Goal: Task Accomplishment & Management: Manage account settings

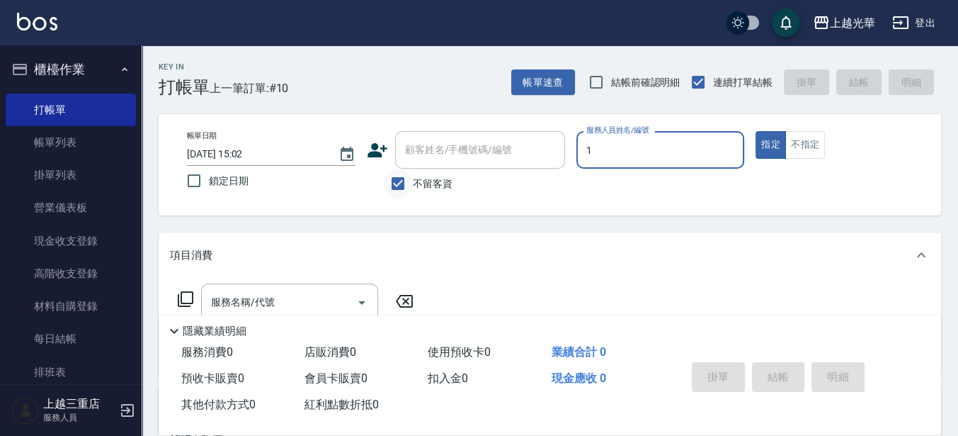
type input "1"
type button "true"
type input "小[PERSON_NAME]-1"
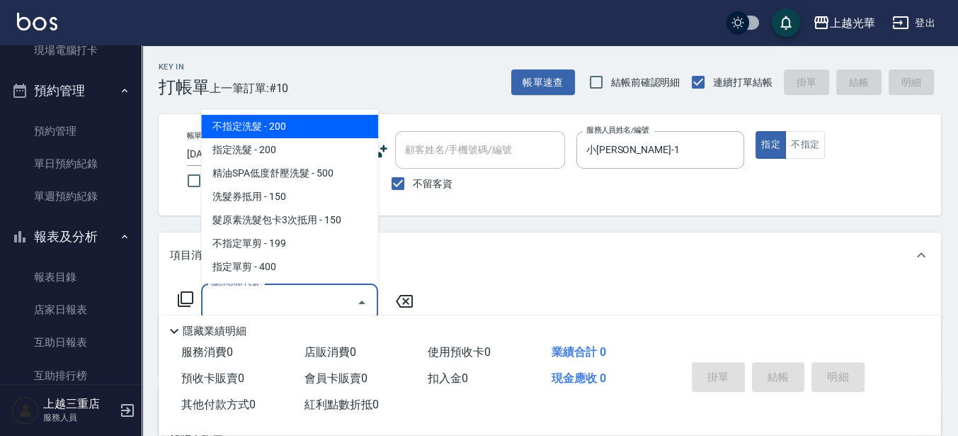
click at [285, 300] on input "服務名稱/代號" at bounding box center [279, 302] width 143 height 25
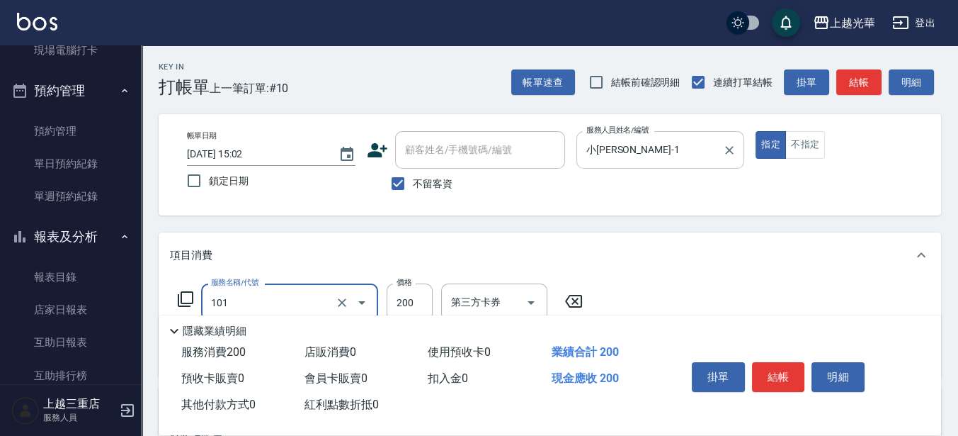
type input "不指定洗髮(101)"
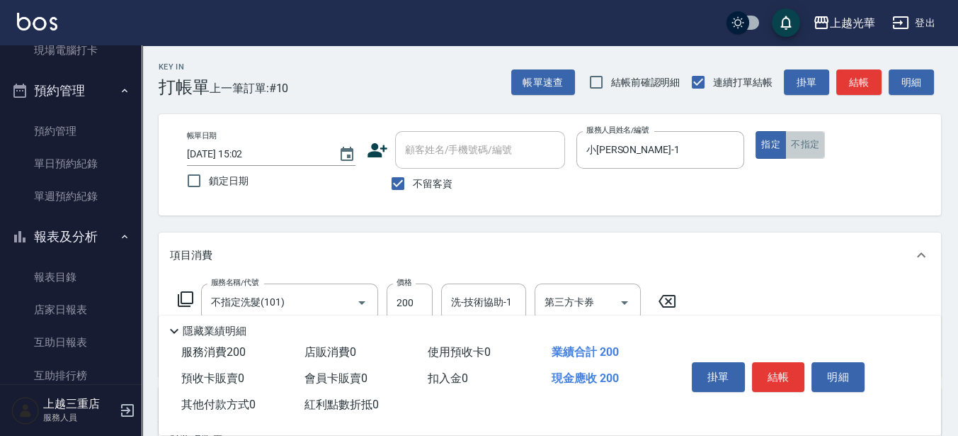
click at [788, 142] on button "不指定" at bounding box center [805, 145] width 40 height 28
click at [470, 305] on input "洗-技術協助-1" at bounding box center [484, 302] width 72 height 25
type input "玉米-8"
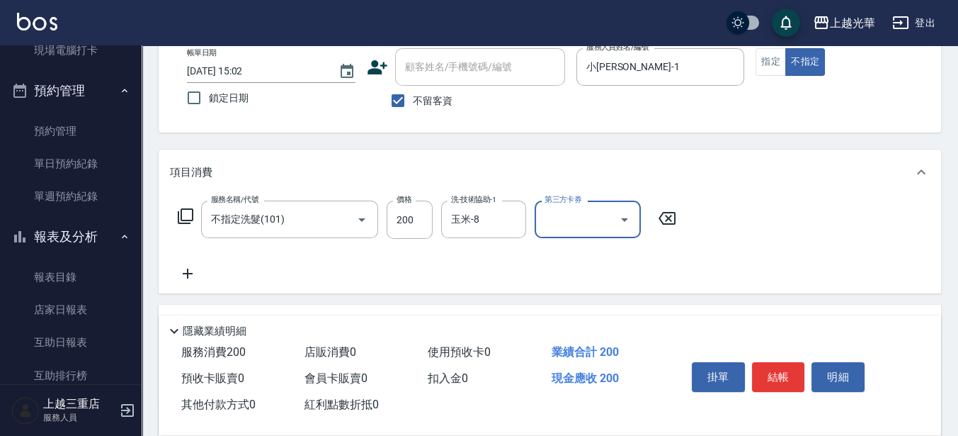
scroll to position [89, 0]
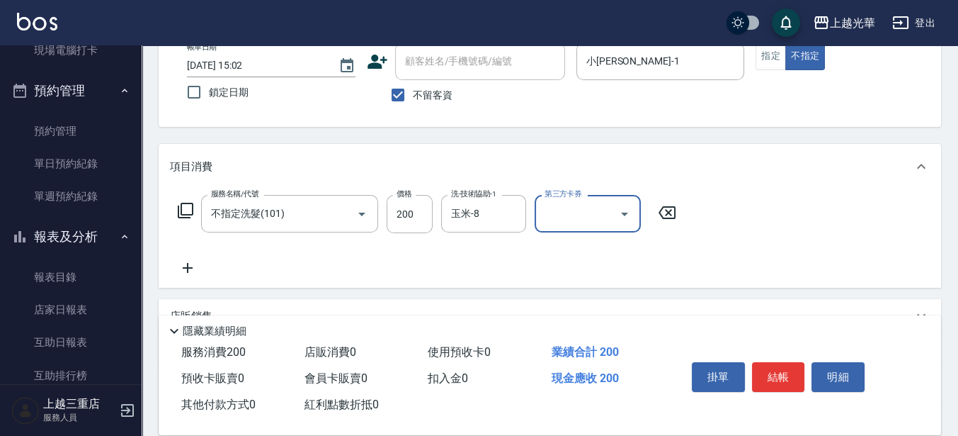
click at [191, 268] on icon at bounding box center [188, 268] width 10 height 10
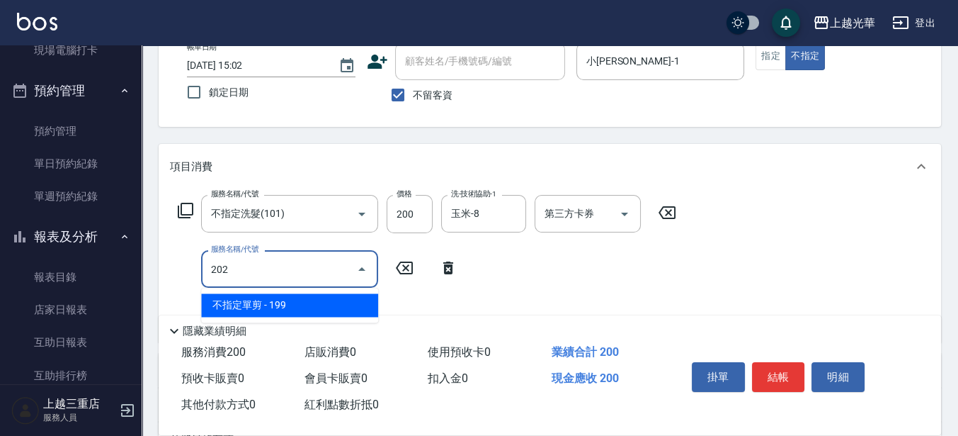
type input "不指定單剪(202)"
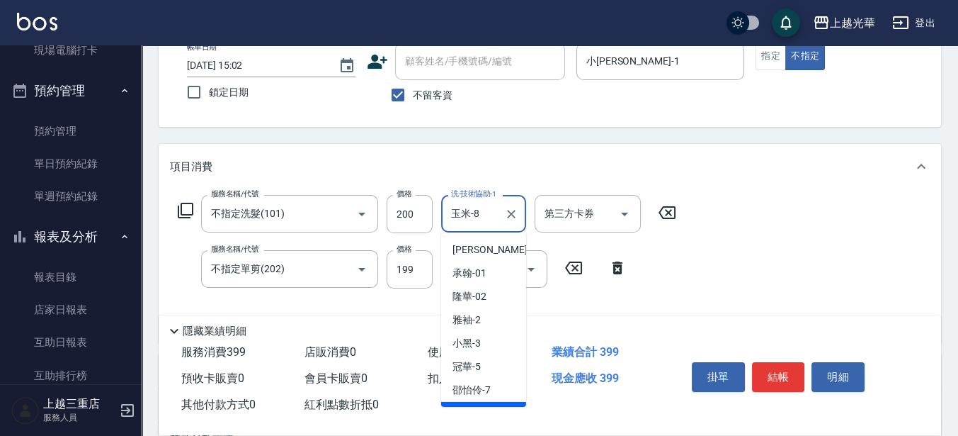
click at [484, 213] on input "玉米-8" at bounding box center [473, 213] width 51 height 25
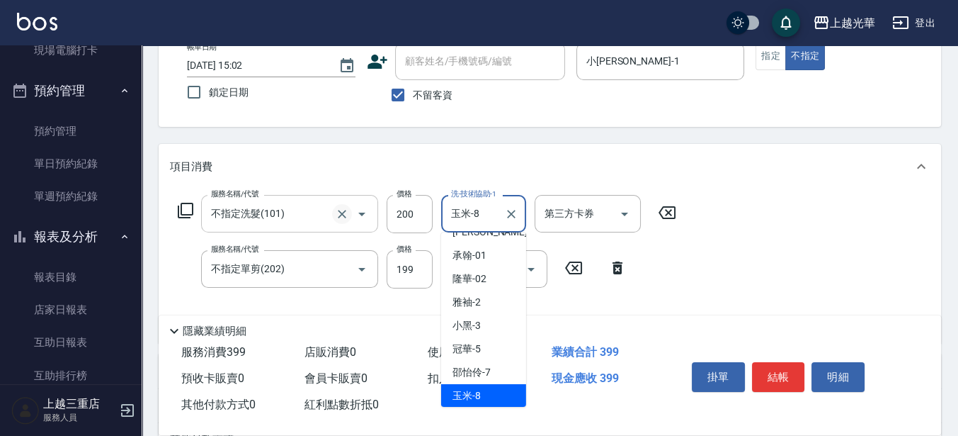
drag, startPoint x: 486, startPoint y: 213, endPoint x: 334, endPoint y: 220, distance: 151.7
click at [334, 220] on div "服務名稱/代號 不指定洗髮(101) 服務名稱/代號 價格 200 價格 洗-技術協助-1 玉米-8 洗-技術協助-1 第三方卡券 第三方卡券" at bounding box center [427, 214] width 515 height 38
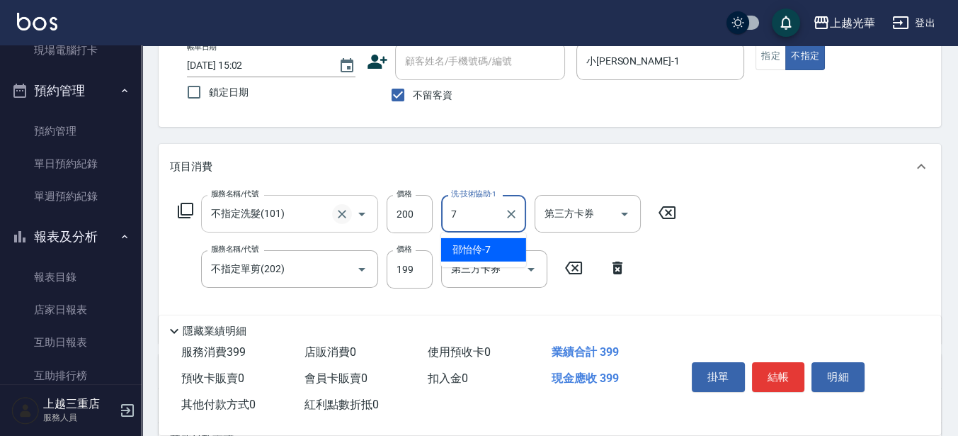
scroll to position [0, 0]
type input "[PERSON_NAME]-7"
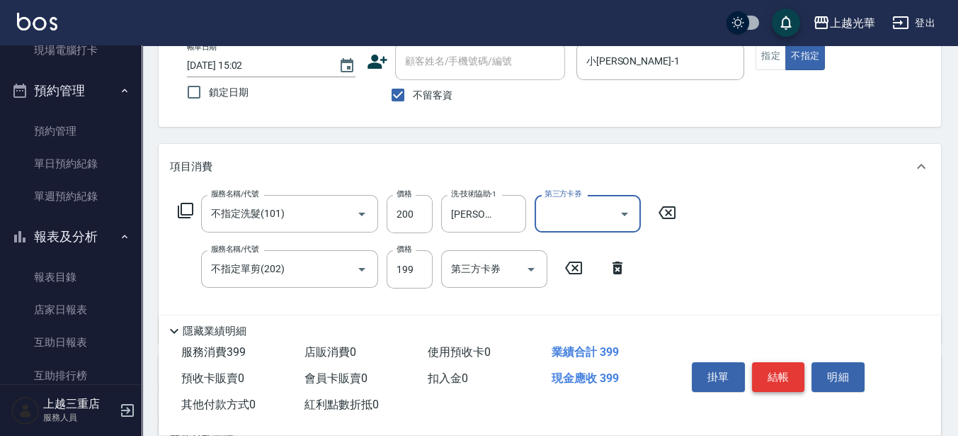
click at [761, 373] on button "結帳" at bounding box center [778, 377] width 53 height 30
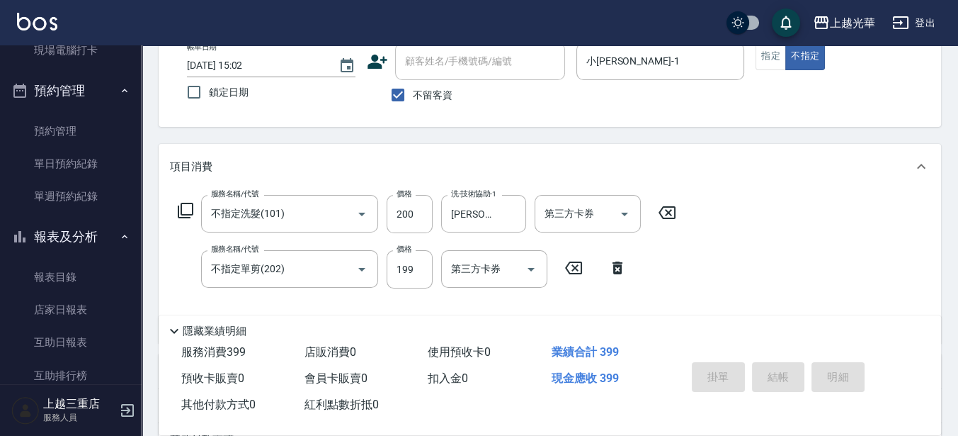
type input "[DATE] 15:35"
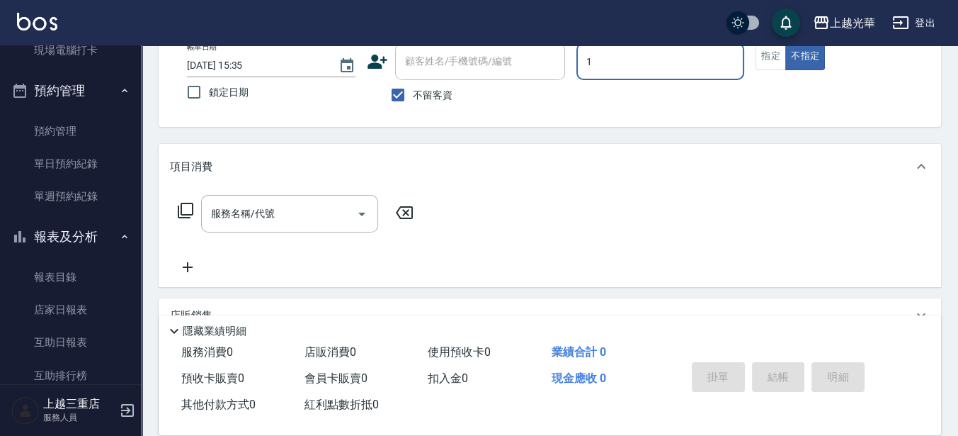
type input "1"
type button "false"
type input "小[PERSON_NAME]-1"
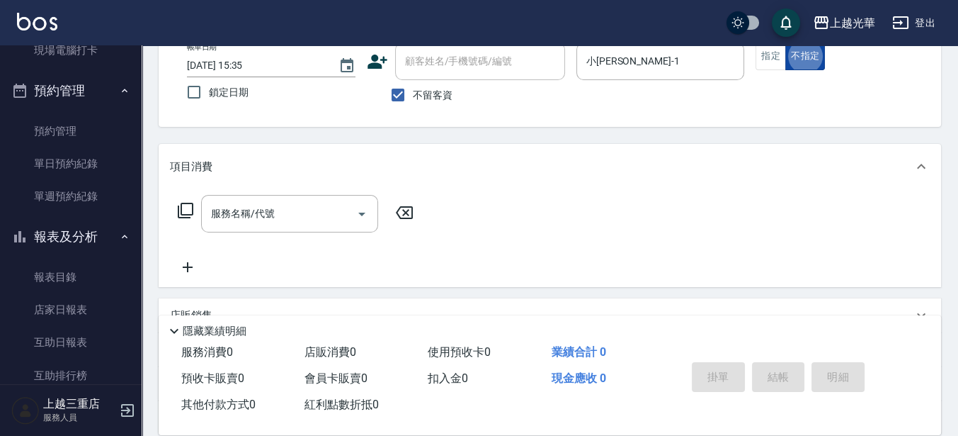
click at [786, 64] on button "不指定" at bounding box center [805, 56] width 40 height 28
click at [766, 69] on button "指定" at bounding box center [771, 56] width 30 height 28
drag, startPoint x: 273, startPoint y: 216, endPoint x: 304, endPoint y: 200, distance: 34.2
click at [273, 215] on input "服務名稱/代號" at bounding box center [279, 213] width 143 height 25
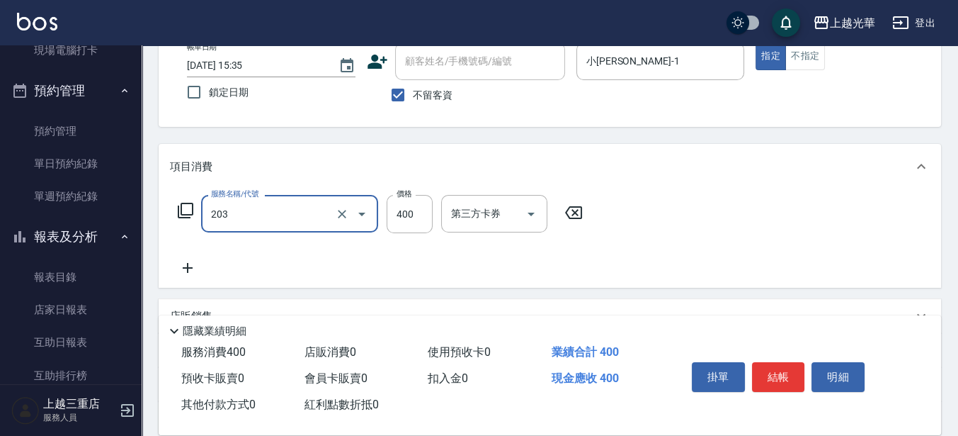
type input "指定單剪(203)"
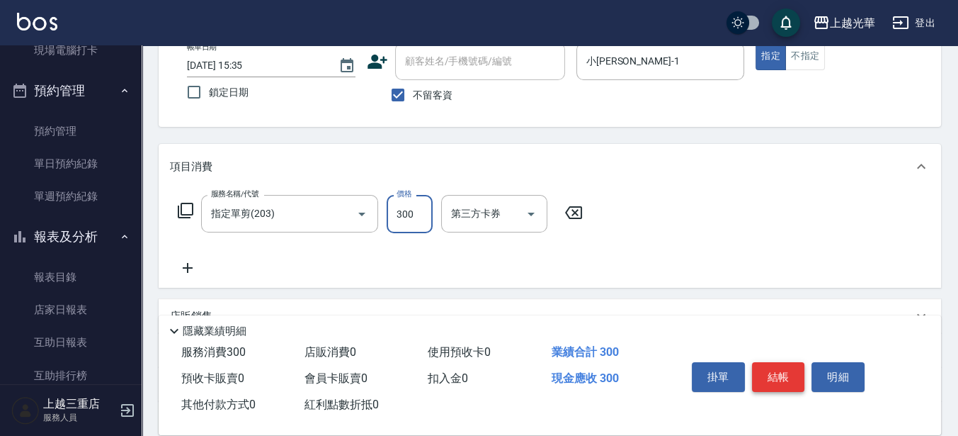
type input "300"
click at [764, 362] on button "結帳" at bounding box center [778, 377] width 53 height 30
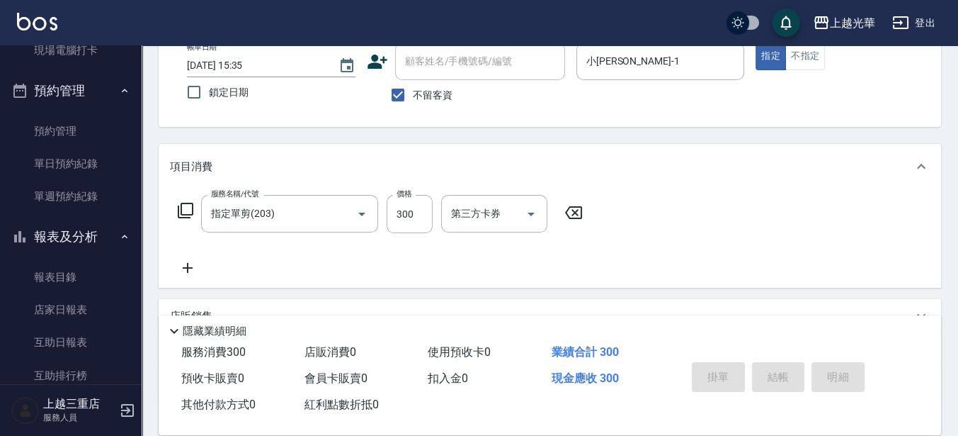
type input "[DATE] 15:44"
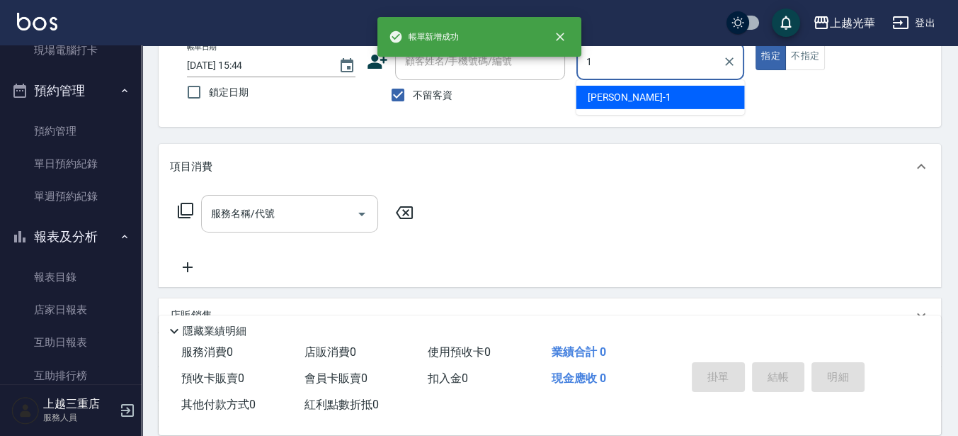
type input "小[PERSON_NAME]-1"
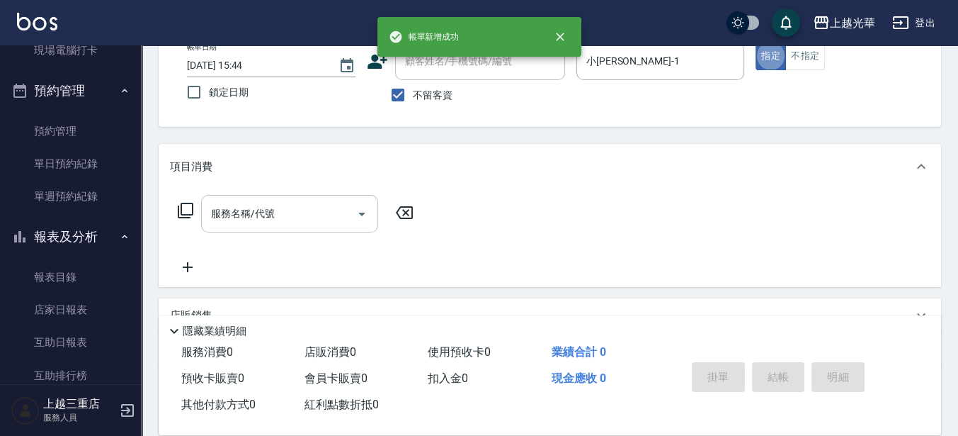
click at [320, 219] on input "服務名稱/代號" at bounding box center [279, 213] width 143 height 25
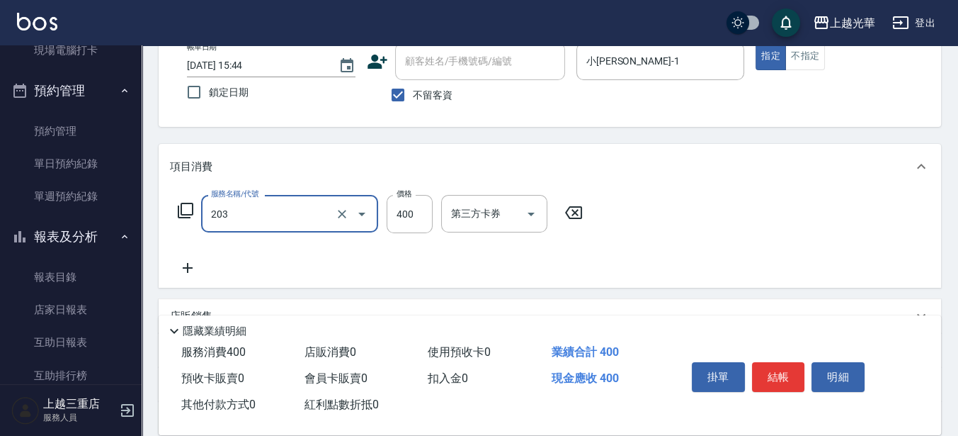
type input "指定單剪(203)"
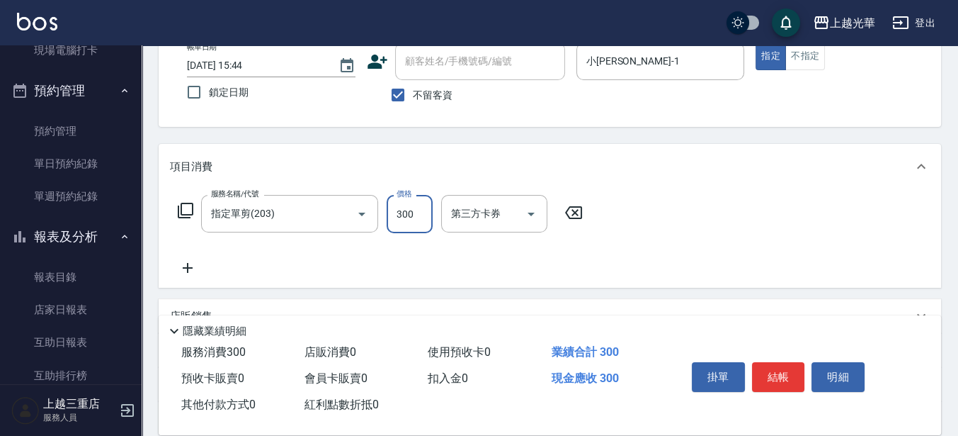
type input "300"
click at [187, 268] on icon at bounding box center [188, 268] width 10 height 10
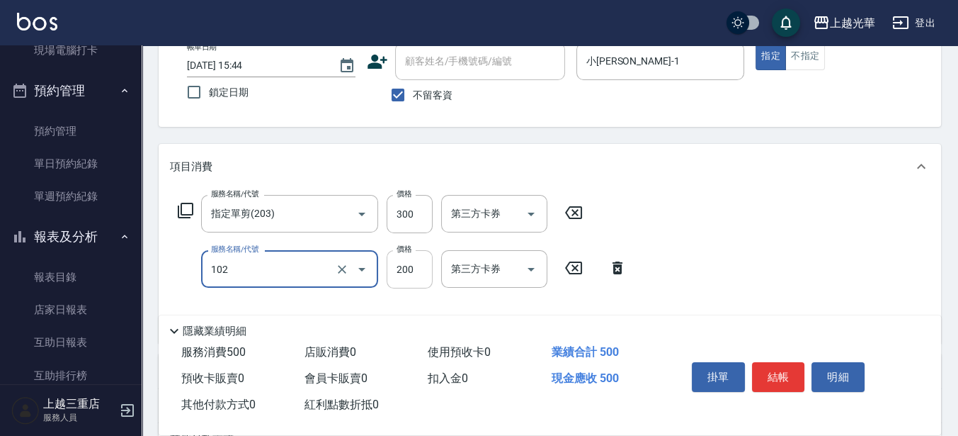
type input "指定洗髮(102)"
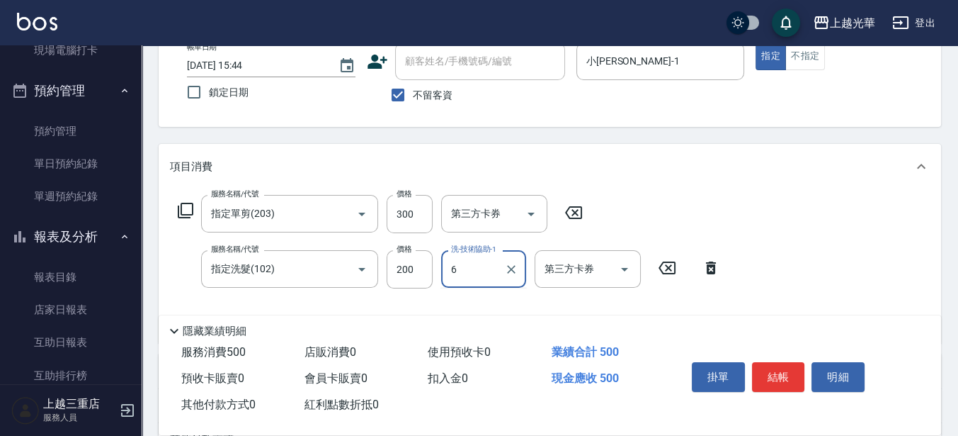
drag, startPoint x: 492, startPoint y: 277, endPoint x: 386, endPoint y: 271, distance: 105.7
click at [386, 271] on div "服務名稱/代號 指定洗髮(102) 服務名稱/代號 價格 200 價格 洗-技術協助-1 6 洗-技術協助-1 第三方卡券 第三方卡券" at bounding box center [449, 269] width 559 height 38
type input "[PERSON_NAME]-7"
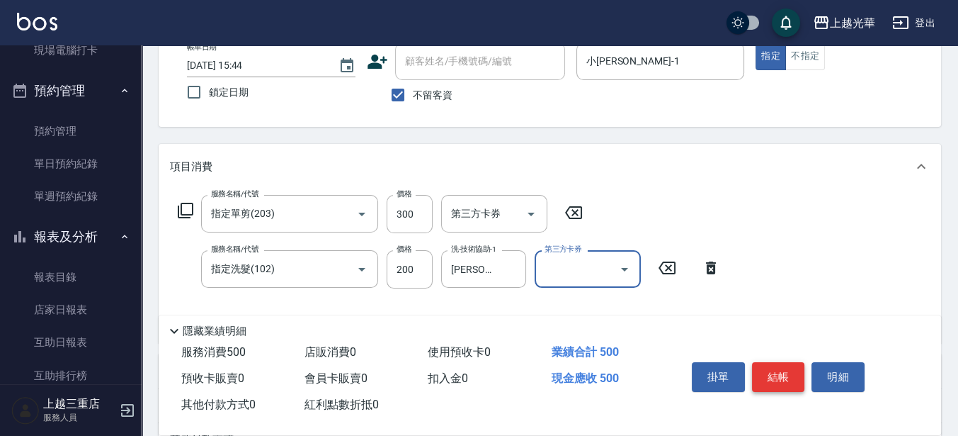
click at [765, 368] on button "結帳" at bounding box center [778, 377] width 53 height 30
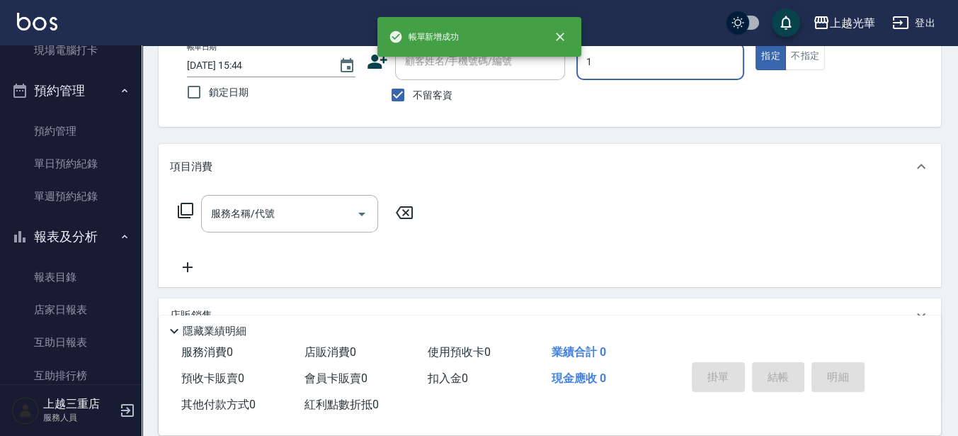
type input "小[PERSON_NAME]-1"
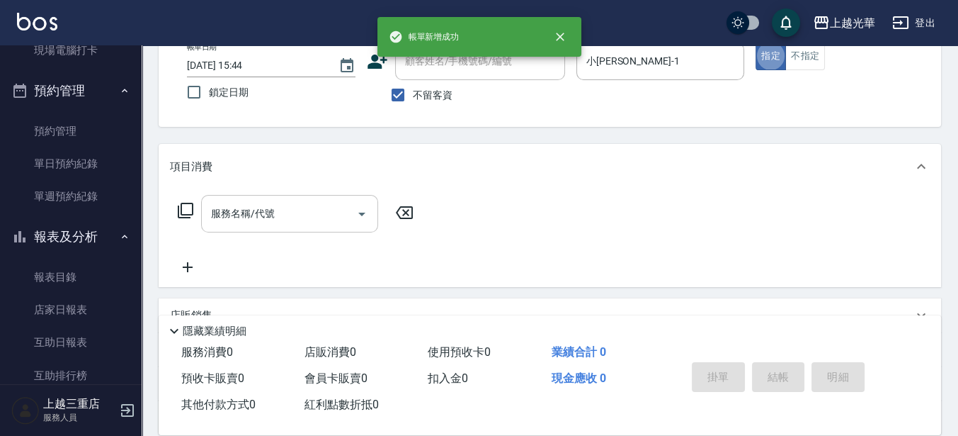
click at [317, 222] on input "服務名稱/代號" at bounding box center [279, 213] width 143 height 25
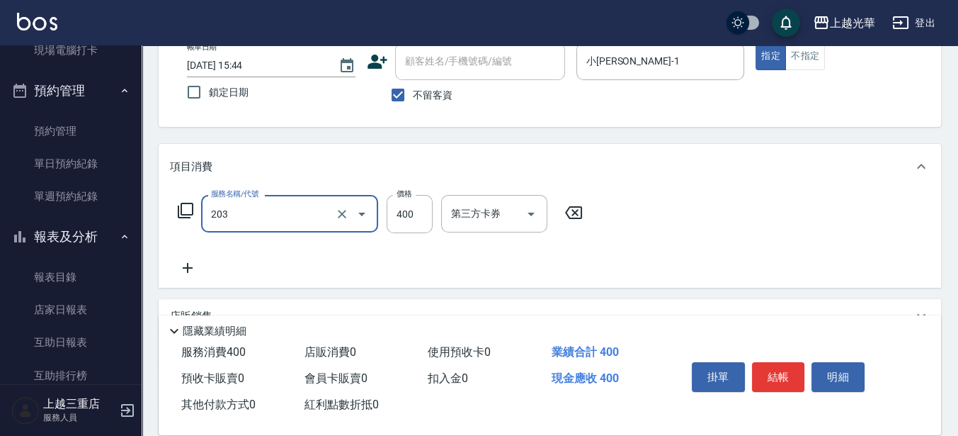
type input "指定單剪(203)"
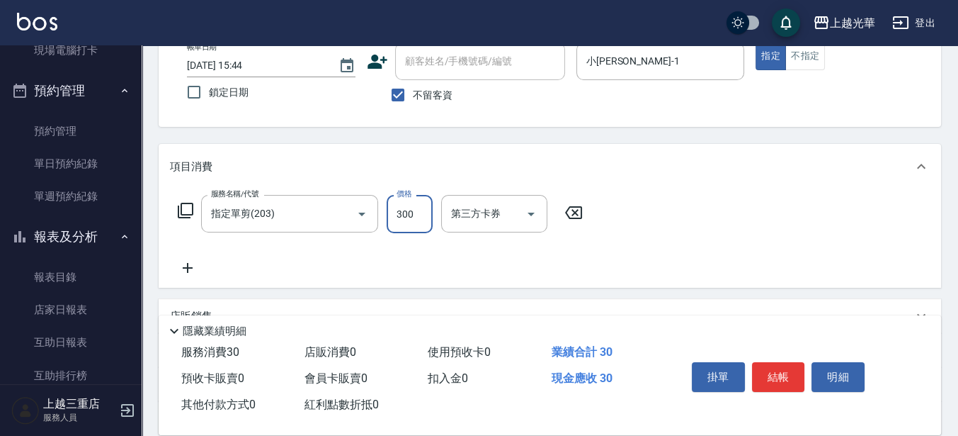
type input "300"
click at [193, 271] on icon at bounding box center [187, 267] width 35 height 17
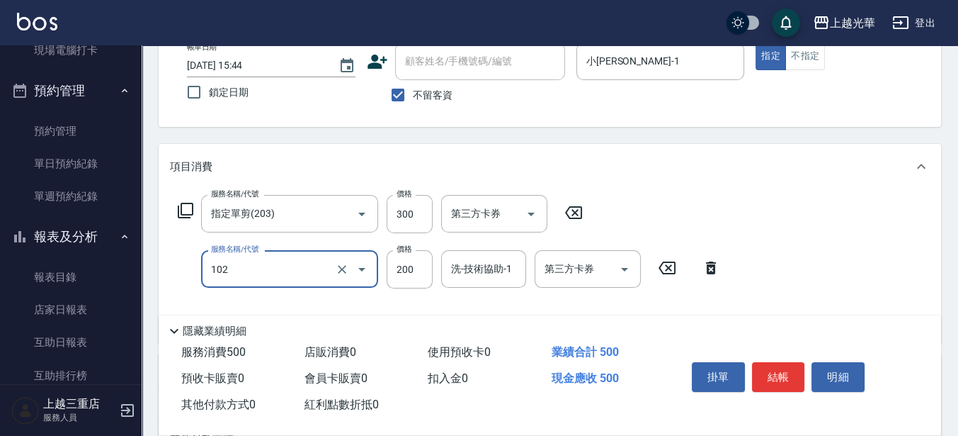
type input "指定洗髮(102)"
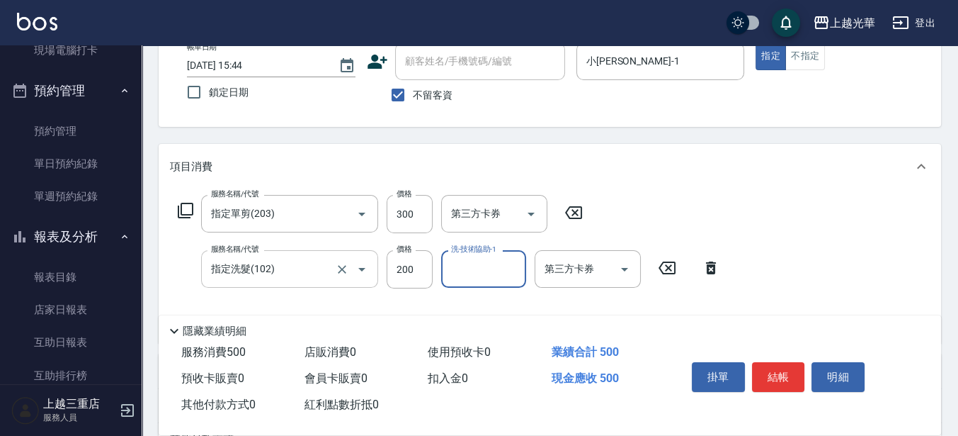
type input "6"
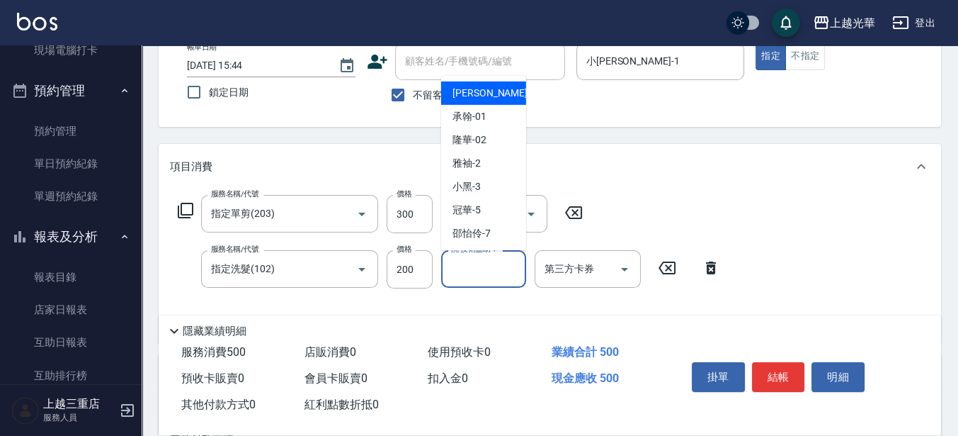
click at [465, 282] on div "洗-技術協助-1" at bounding box center [483, 269] width 85 height 38
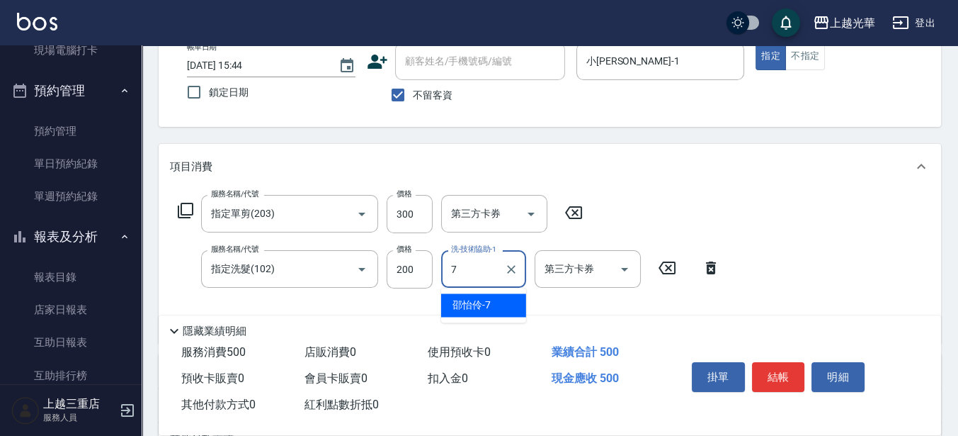
type input "[PERSON_NAME]-7"
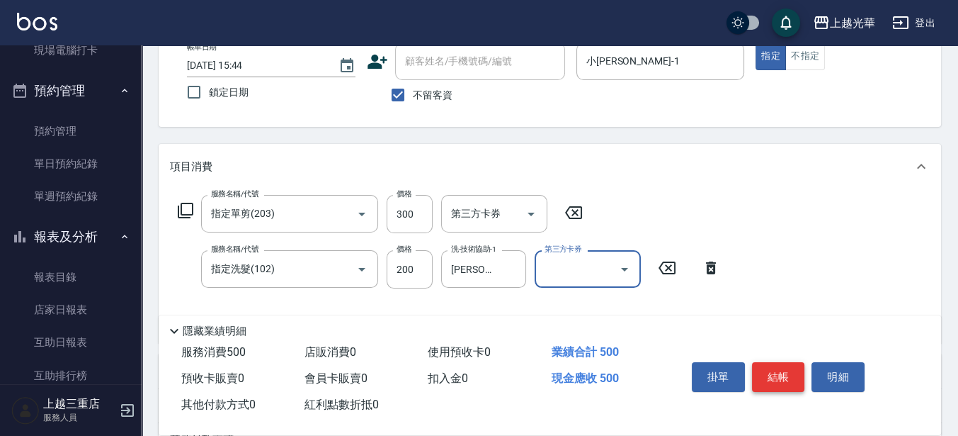
click at [788, 370] on button "結帳" at bounding box center [778, 377] width 53 height 30
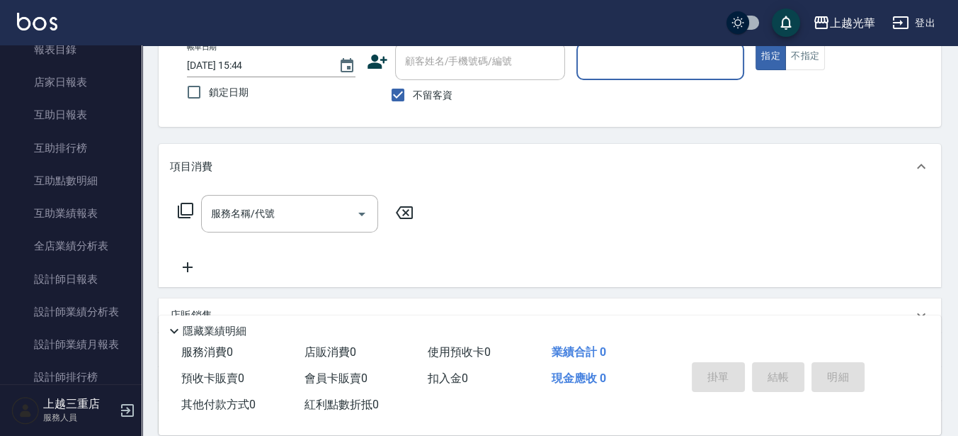
scroll to position [595, 0]
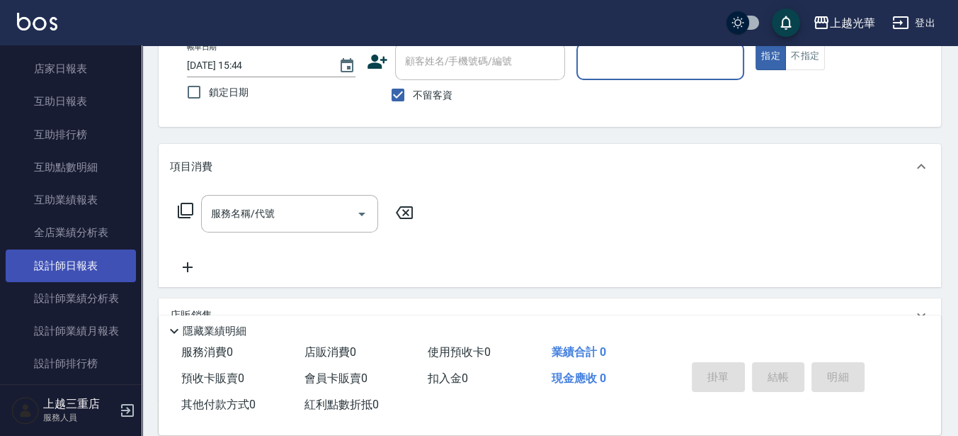
click at [99, 273] on link "設計師日報表" at bounding box center [71, 265] width 130 height 33
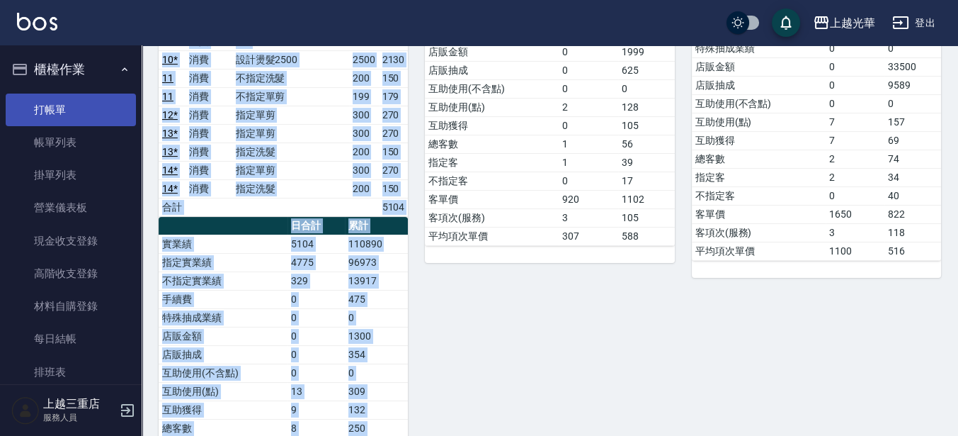
click at [51, 110] on link "打帳單" at bounding box center [71, 109] width 130 height 33
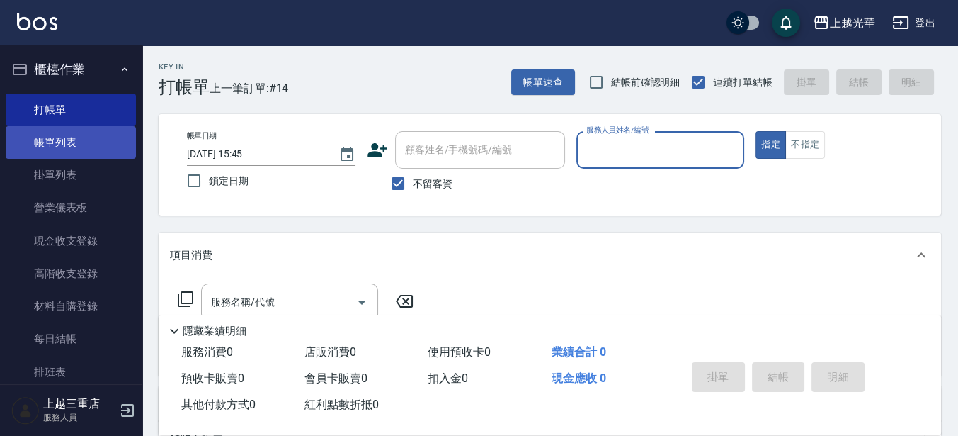
click at [31, 147] on link "帳單列表" at bounding box center [71, 142] width 130 height 33
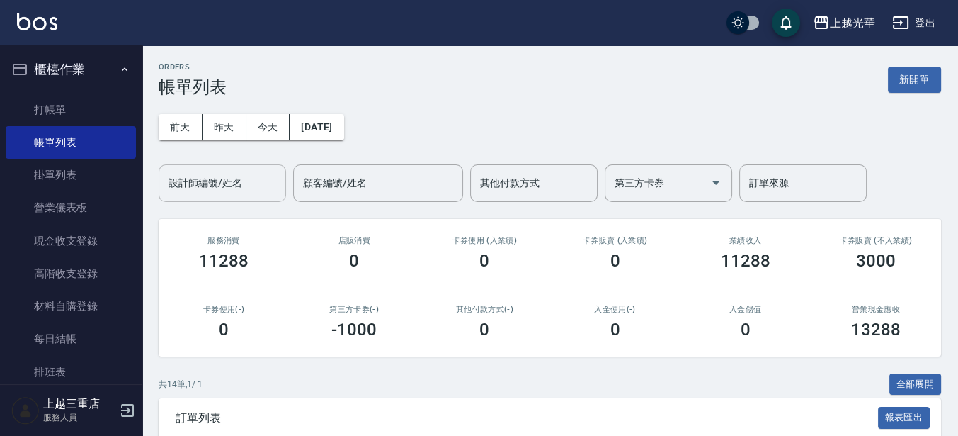
click at [202, 164] on div "設計師編號/姓名" at bounding box center [222, 183] width 127 height 38
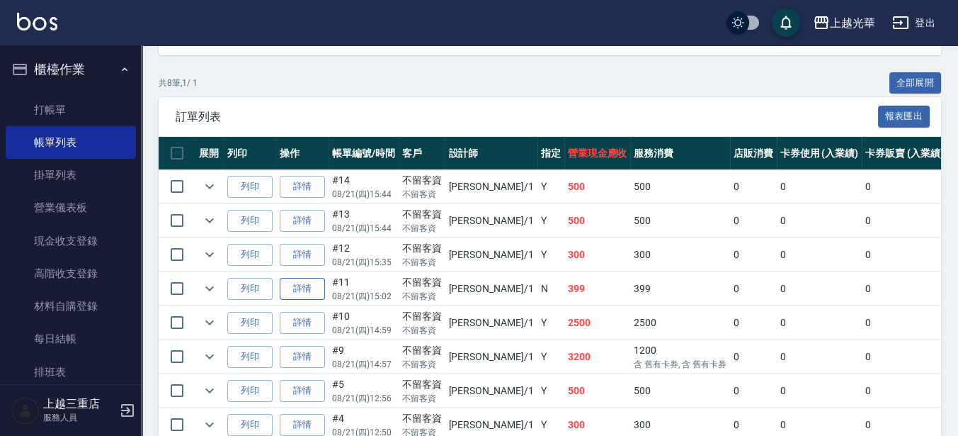
scroll to position [354, 0]
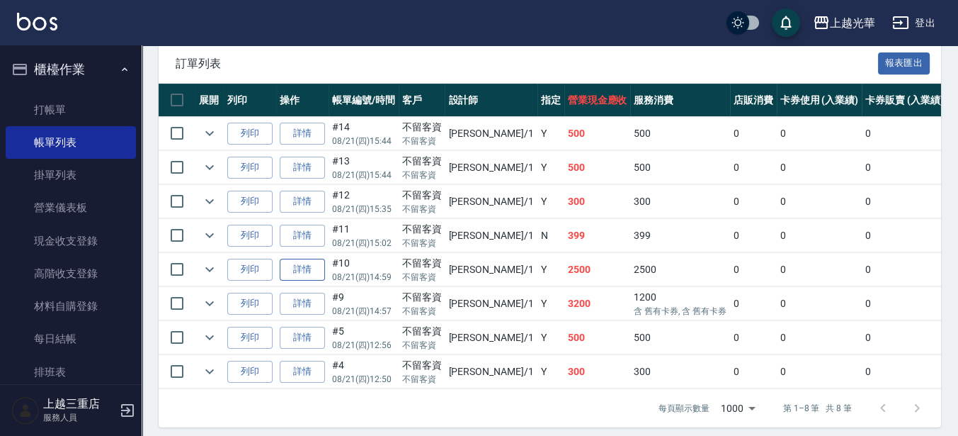
type input "小[PERSON_NAME]-1"
click at [310, 261] on link "詳情" at bounding box center [302, 270] width 45 height 22
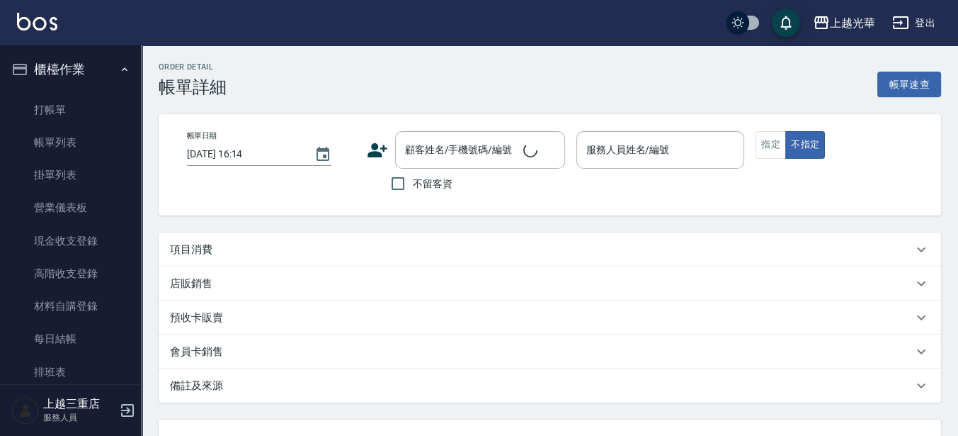
type input "[DATE] 14:59"
checkbox input "true"
type input "小[PERSON_NAME]-1"
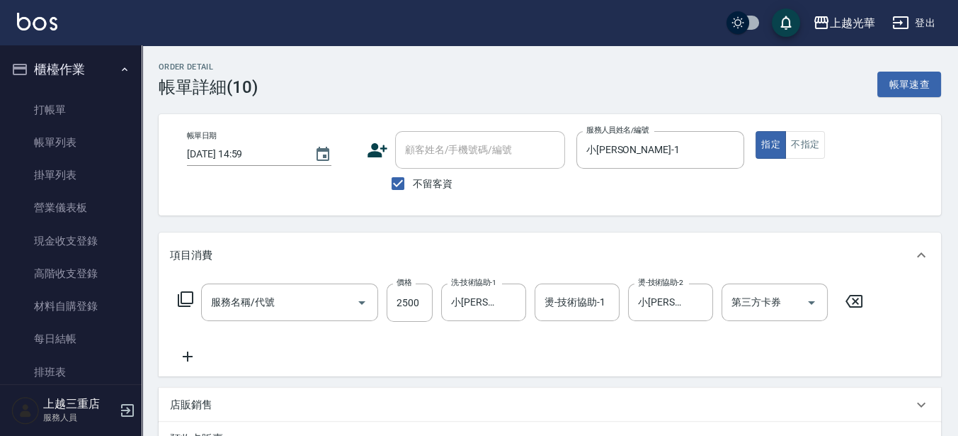
type input "設計燙髮2500(307)"
click at [404, 289] on input "2500" at bounding box center [410, 302] width 46 height 38
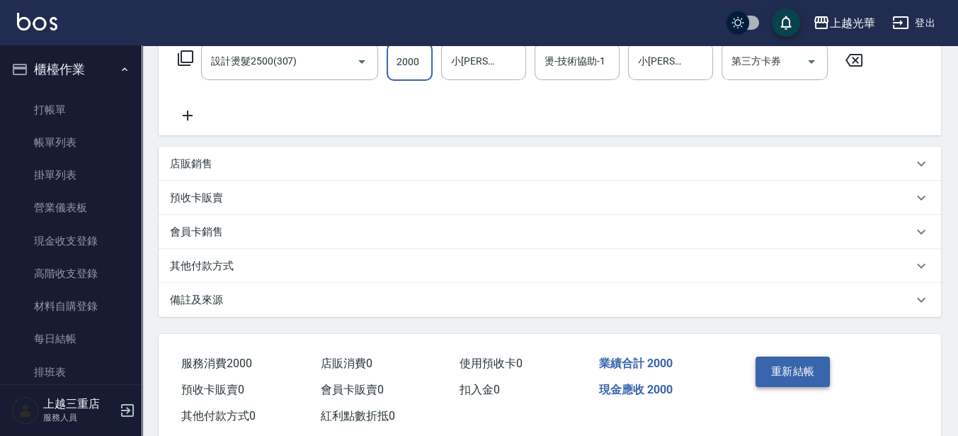
scroll to position [266, 0]
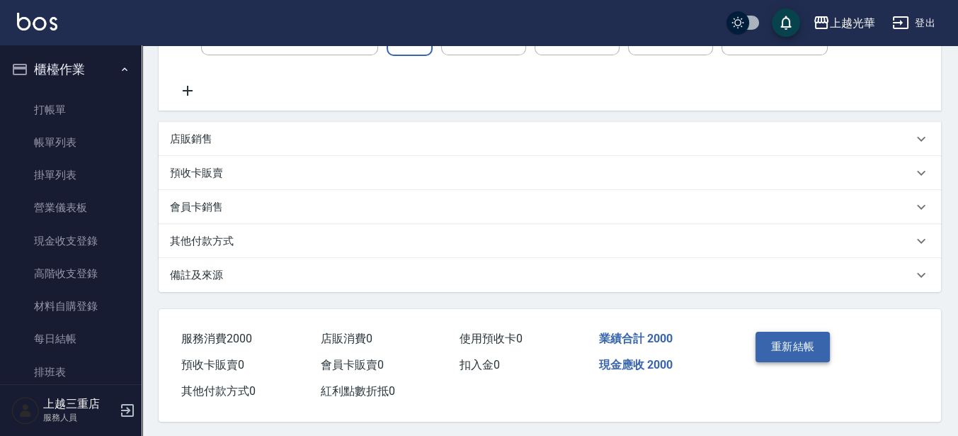
type input "2000"
click at [769, 331] on button "重新結帳" at bounding box center [793, 346] width 75 height 30
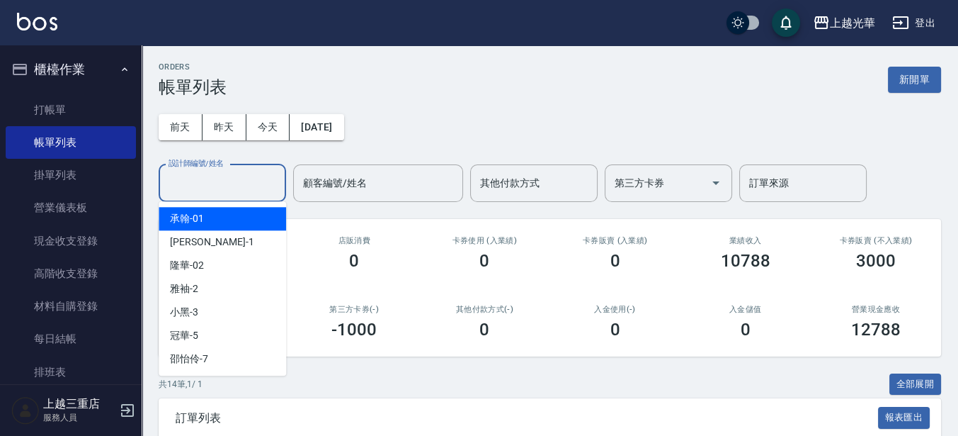
drag, startPoint x: 250, startPoint y: 172, endPoint x: 250, endPoint y: 191, distance: 19.1
click at [250, 174] on input "設計師編號/姓名" at bounding box center [222, 183] width 115 height 25
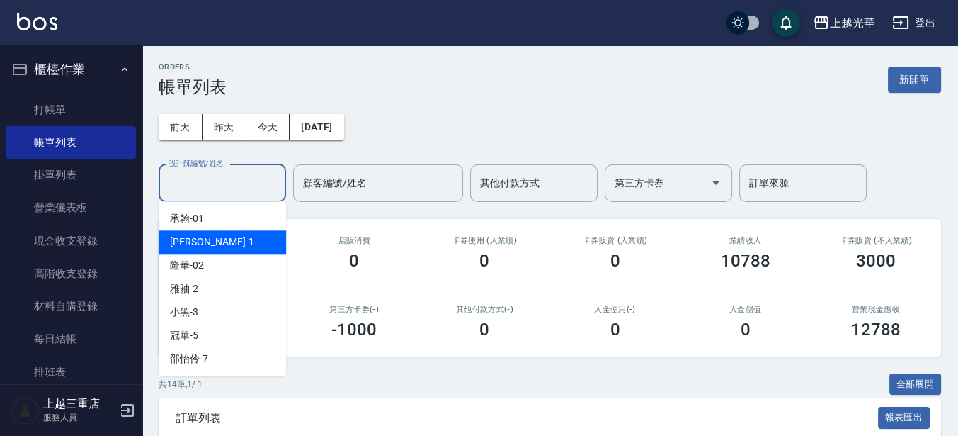
drag, startPoint x: 242, startPoint y: 224, endPoint x: 241, endPoint y: 239, distance: 15.6
click at [241, 239] on ul "承翰 -01 [PERSON_NAME] -1 隆華 -02 雅袖 -2 小黑 -3 冠華 -5 [PERSON_NAME]-7 玉米 -8 喨喨 -9 [P…" at bounding box center [222, 288] width 127 height 174
click at [241, 239] on div "小[PERSON_NAME] -1" at bounding box center [222, 241] width 127 height 23
type input "小[PERSON_NAME]-1"
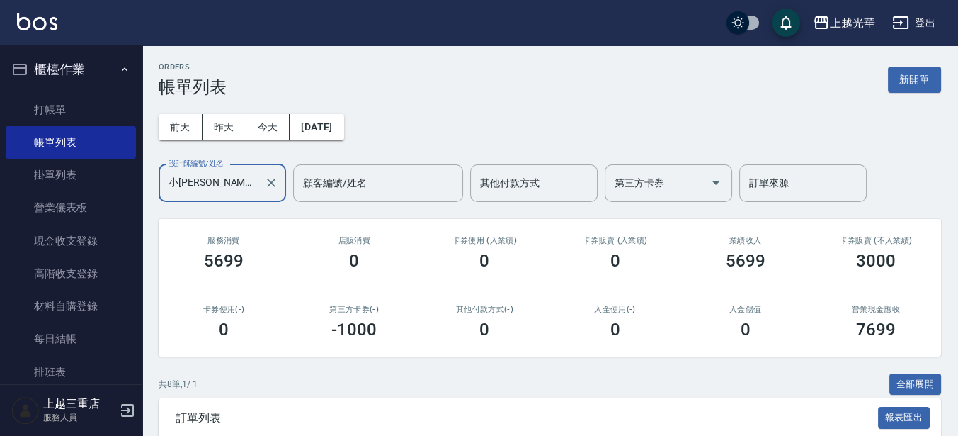
scroll to position [177, 0]
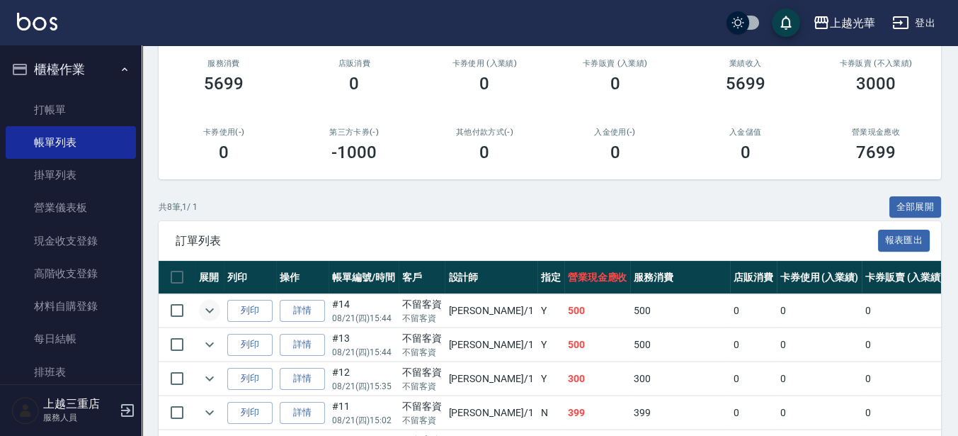
click at [219, 310] on button "expand row" at bounding box center [209, 310] width 21 height 21
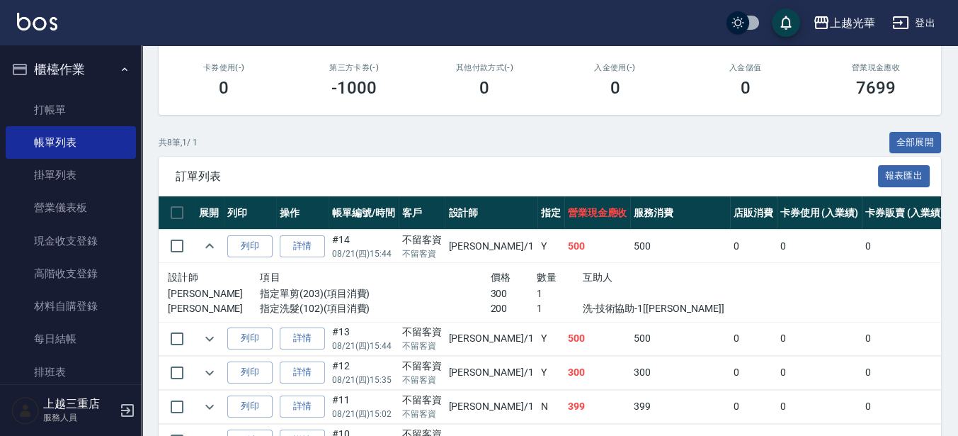
scroll to position [354, 0]
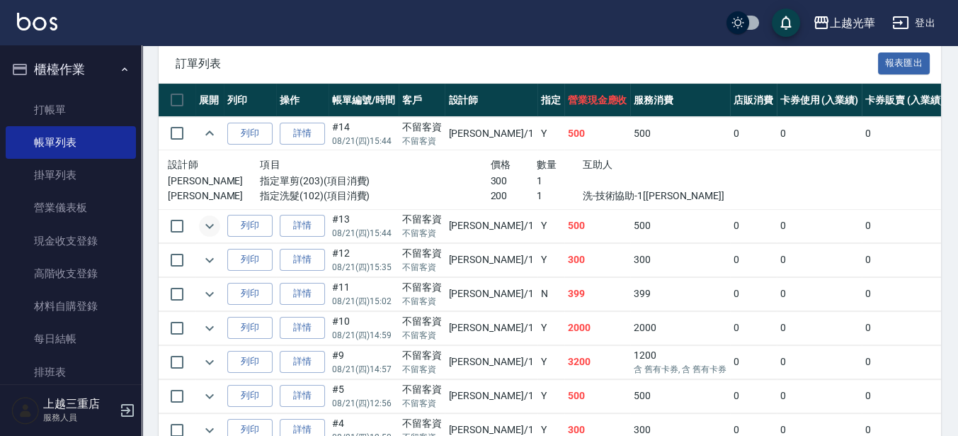
click at [203, 224] on icon "expand row" at bounding box center [209, 225] width 17 height 17
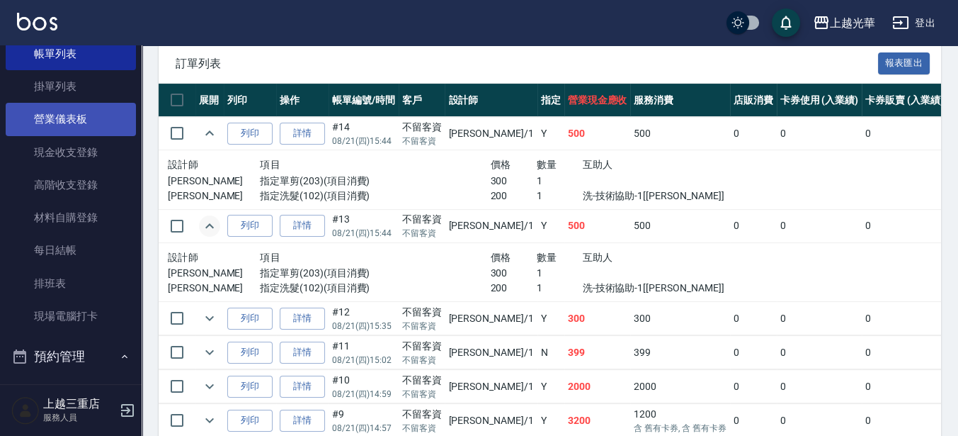
scroll to position [177, 0]
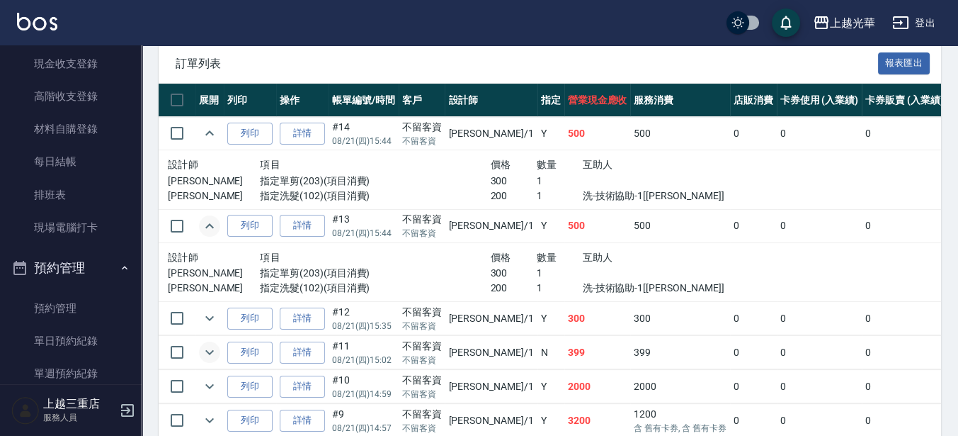
click at [201, 351] on icon "expand row" at bounding box center [209, 351] width 17 height 17
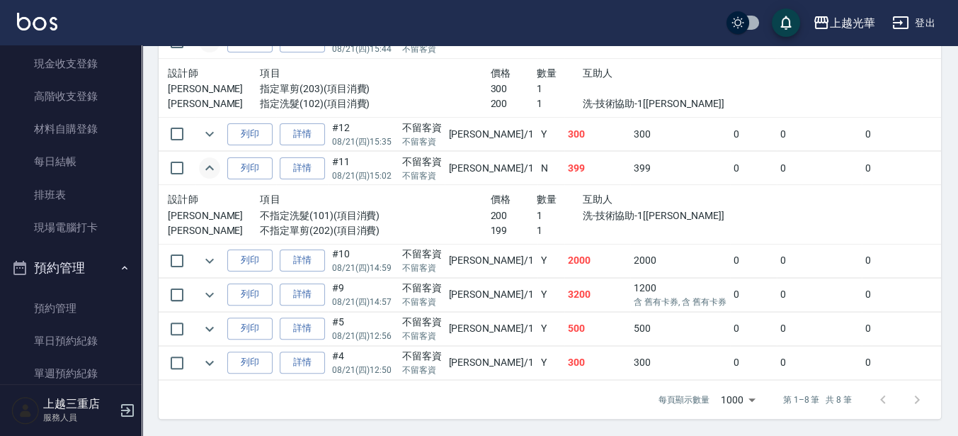
scroll to position [547, 0]
click at [215, 320] on icon "expand row" at bounding box center [209, 328] width 17 height 17
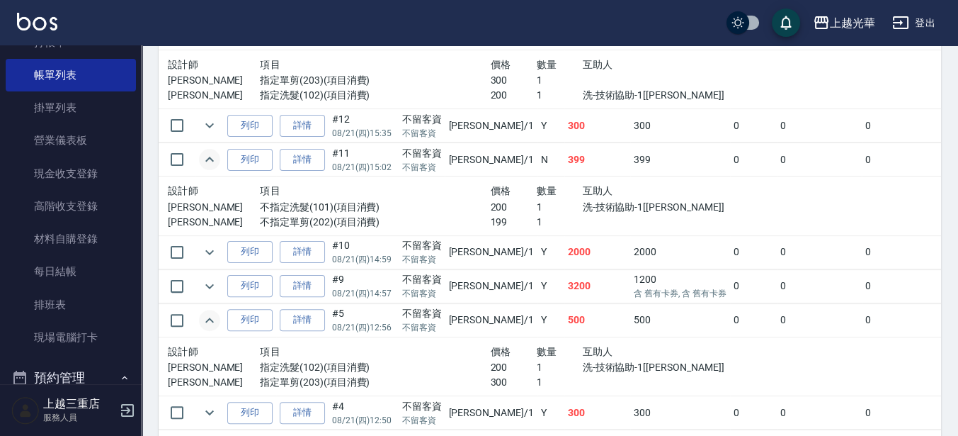
scroll to position [14, 0]
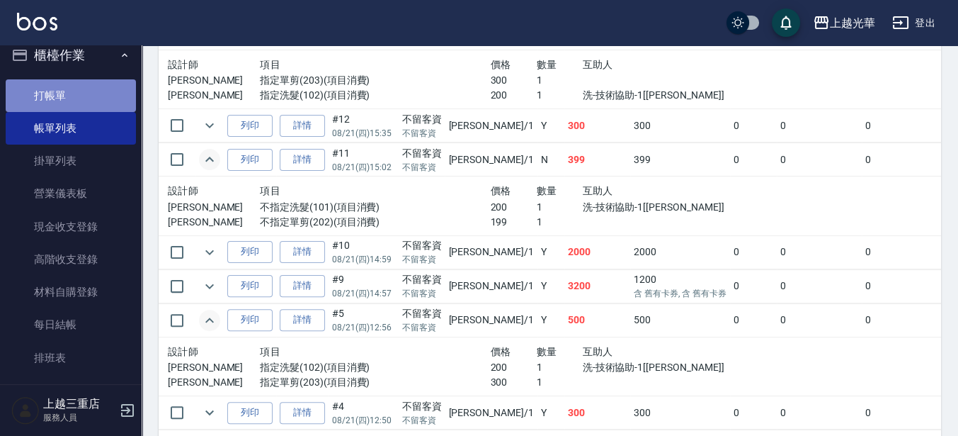
click at [112, 91] on link "打帳單" at bounding box center [71, 95] width 130 height 33
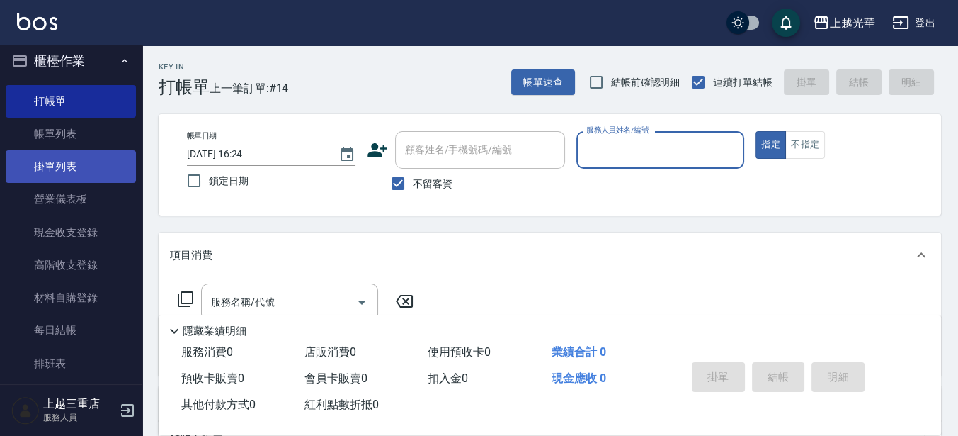
scroll to position [89, 0]
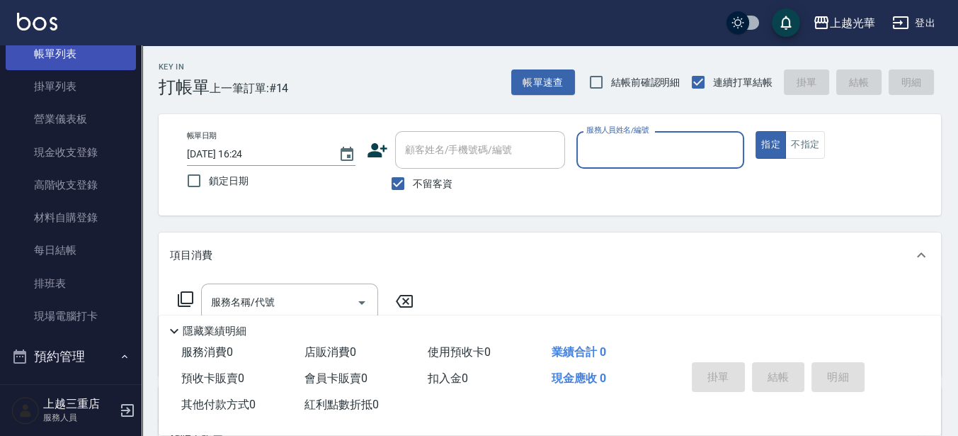
click at [117, 65] on link "帳單列表" at bounding box center [71, 54] width 130 height 33
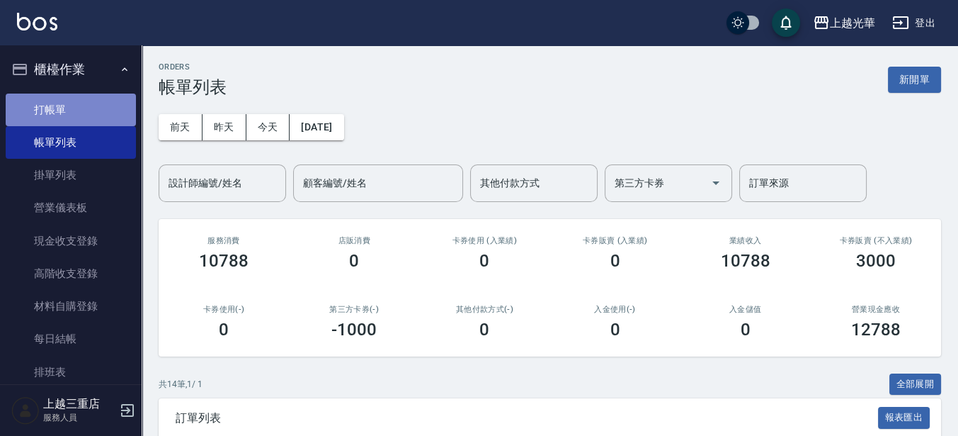
click at [83, 110] on link "打帳單" at bounding box center [71, 109] width 130 height 33
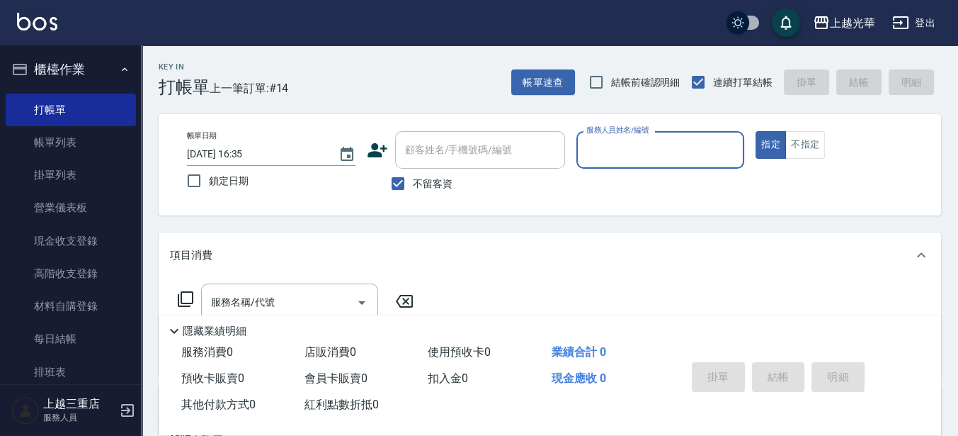
click at [368, 144] on icon at bounding box center [377, 150] width 21 height 21
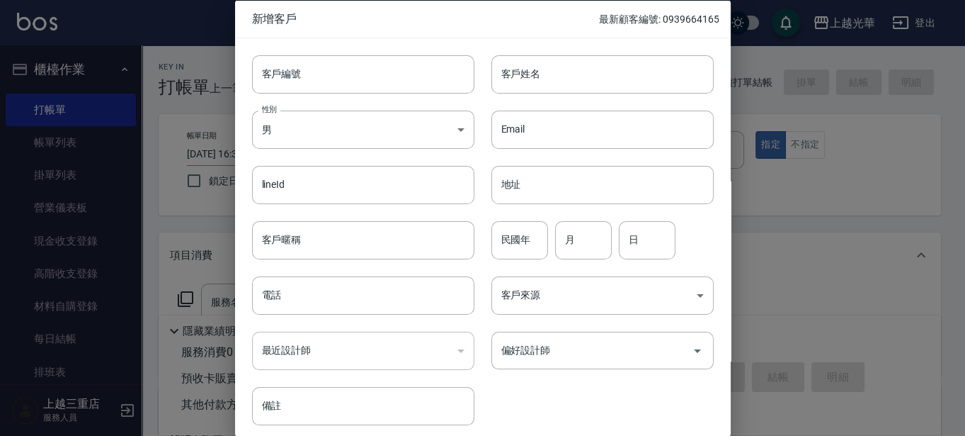
click at [526, 93] on div "Email Email" at bounding box center [594, 120] width 239 height 55
click at [528, 77] on input "客戶姓名" at bounding box center [603, 74] width 222 height 38
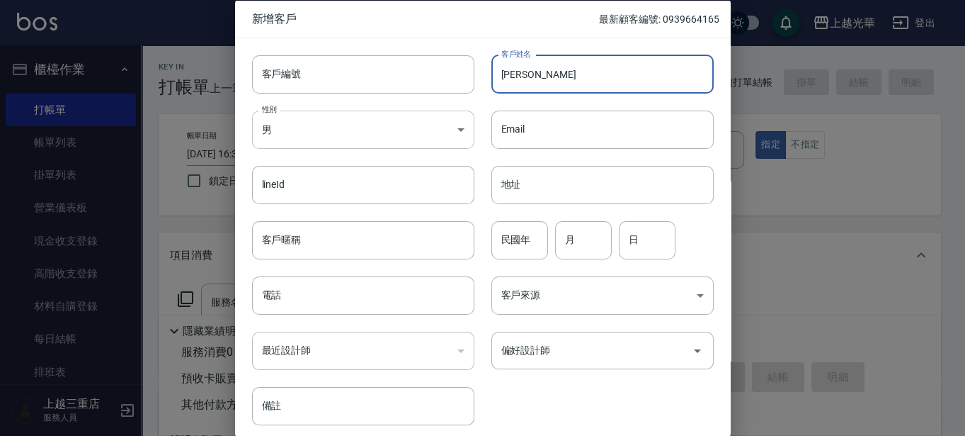
type input "[PERSON_NAME]"
click at [423, 113] on body "上越光華 登出 櫃檯作業 打帳單 帳單列表 掛單列表 營業儀表板 現金收支登錄 高階收支登錄 材料自購登錄 每日結帳 排班表 現場電腦打卡 預約管理 預約管理…" at bounding box center [482, 328] width 965 height 657
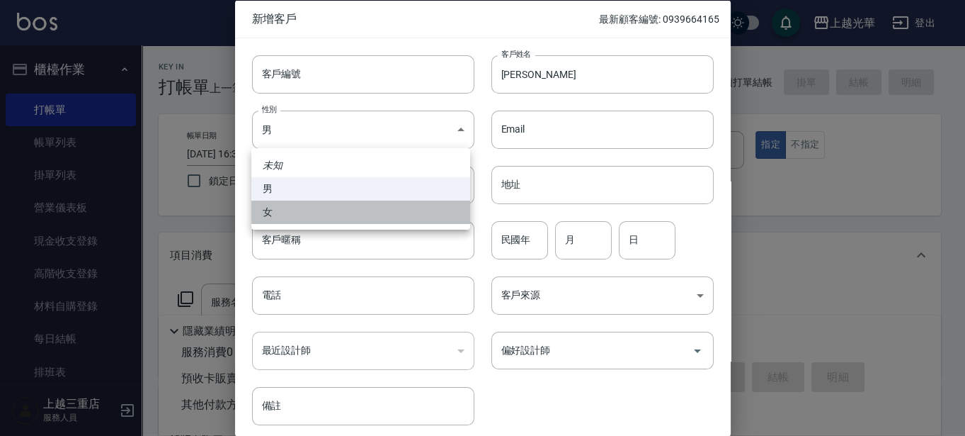
click at [384, 205] on li "女" at bounding box center [360, 211] width 219 height 23
type input "[DEMOGRAPHIC_DATA]"
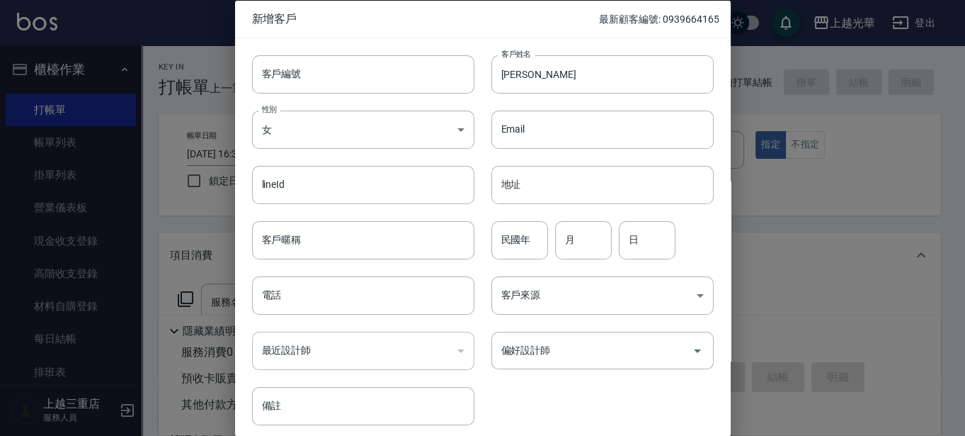
click at [503, 225] on div "民國年 民國年" at bounding box center [520, 239] width 57 height 38
type input "05"
type input "10"
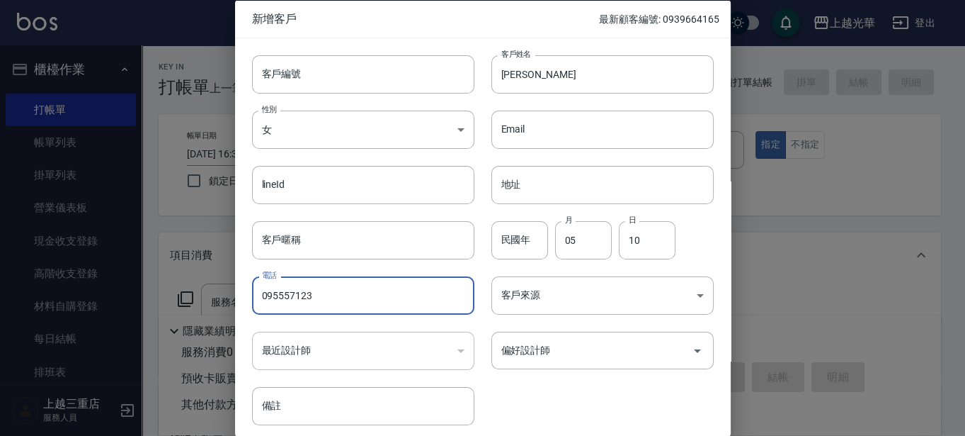
click at [287, 293] on input "095557123" at bounding box center [363, 295] width 222 height 38
type input "0955557123"
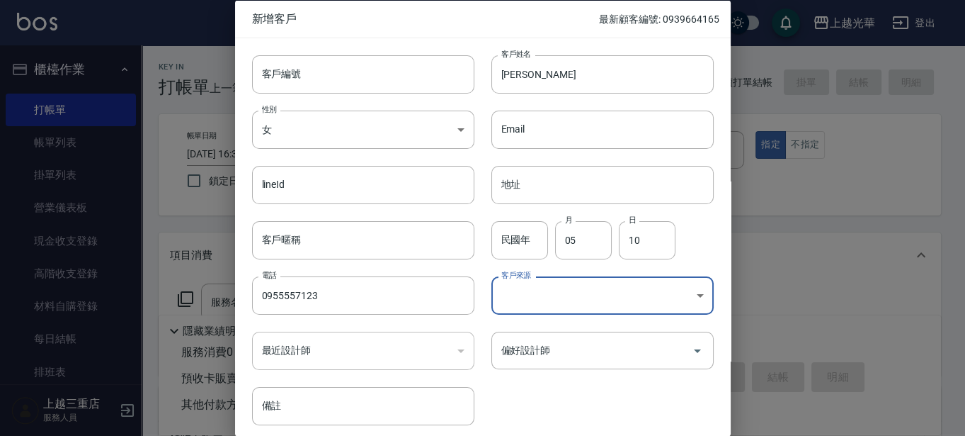
click at [528, 298] on body "上越光華 登出 櫃檯作業 打帳單 帳單列表 掛單列表 營業儀表板 現金收支登錄 高階收支登錄 材料自購登錄 每日結帳 排班表 現場電腦打卡 預約管理 預約管理…" at bounding box center [482, 328] width 965 height 657
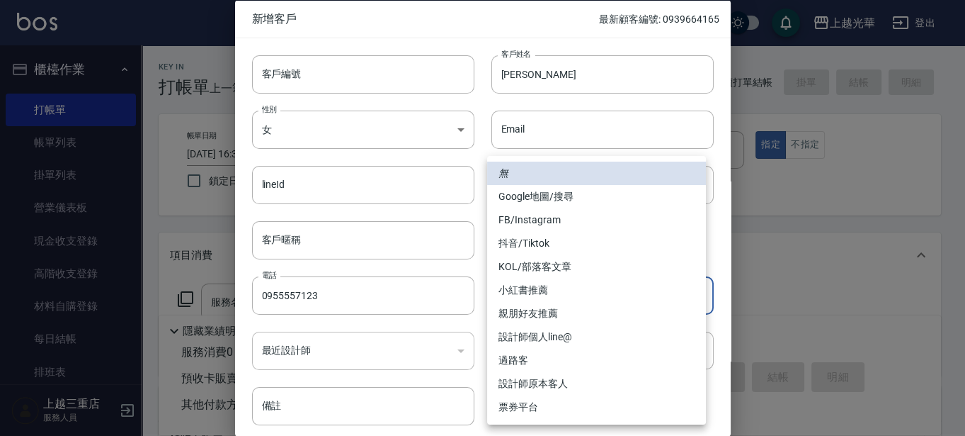
click at [534, 222] on li "FB/Instagram" at bounding box center [596, 219] width 219 height 23
type input "FB/Instagram"
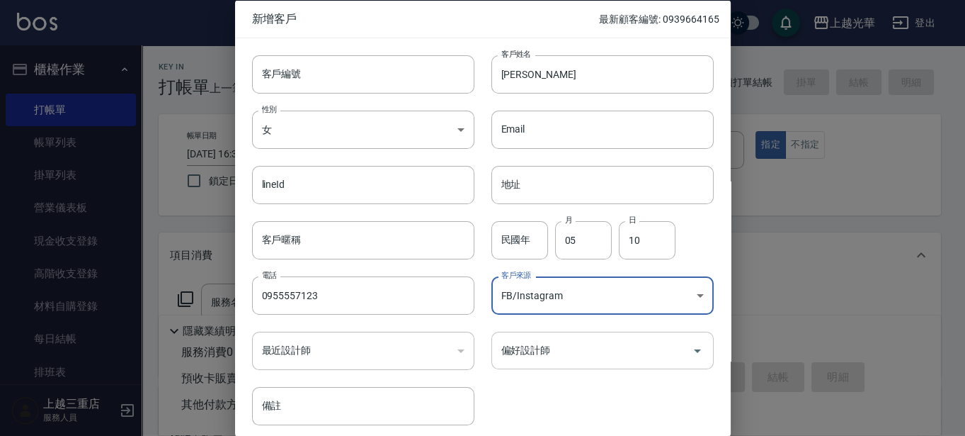
click at [544, 334] on div "偏好設計師" at bounding box center [603, 350] width 222 height 38
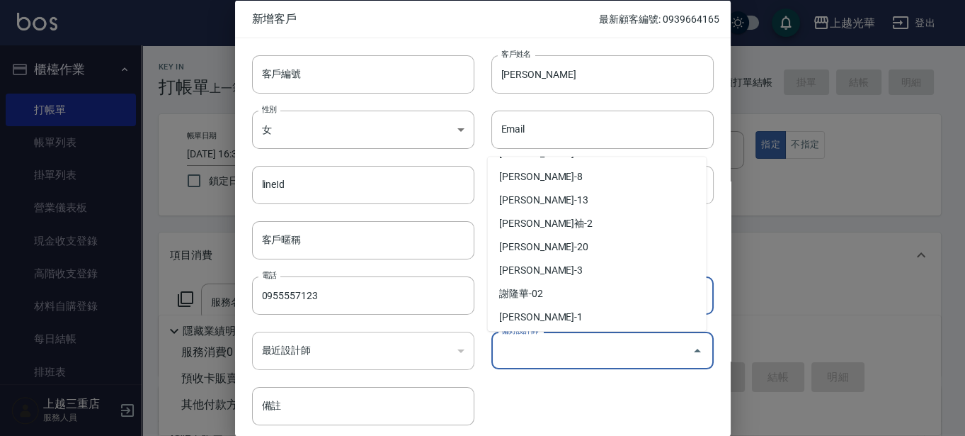
scroll to position [177, 0]
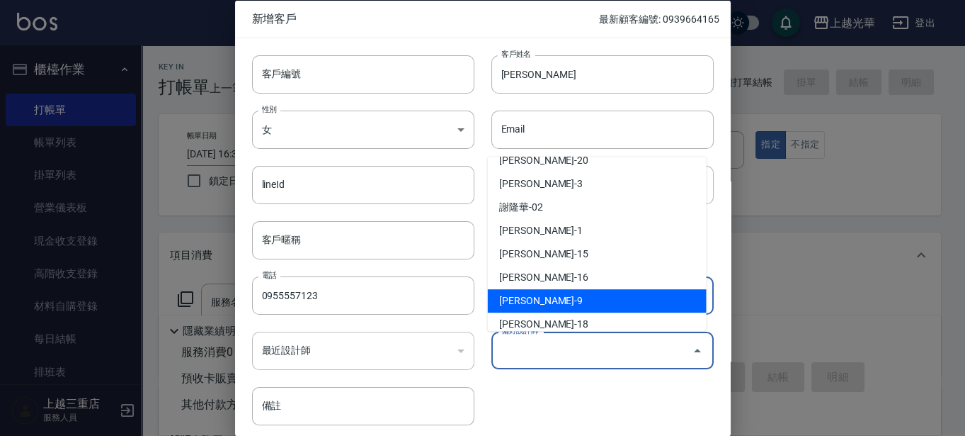
click at [535, 295] on li "[PERSON_NAME]-9" at bounding box center [597, 300] width 219 height 23
type input "施喨齡"
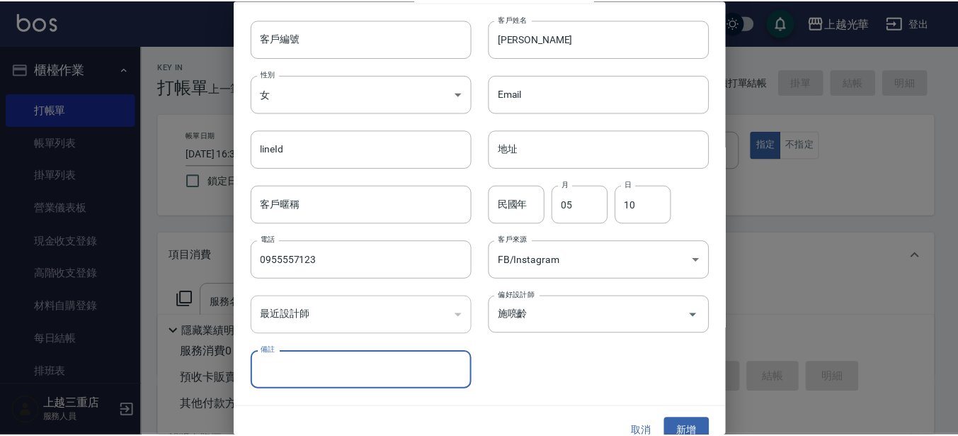
scroll to position [55, 0]
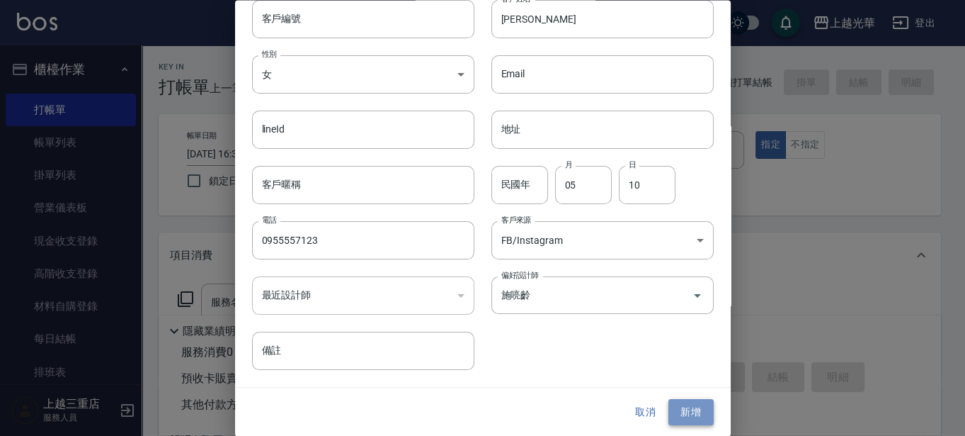
click at [669, 403] on button "新增" at bounding box center [691, 412] width 45 height 26
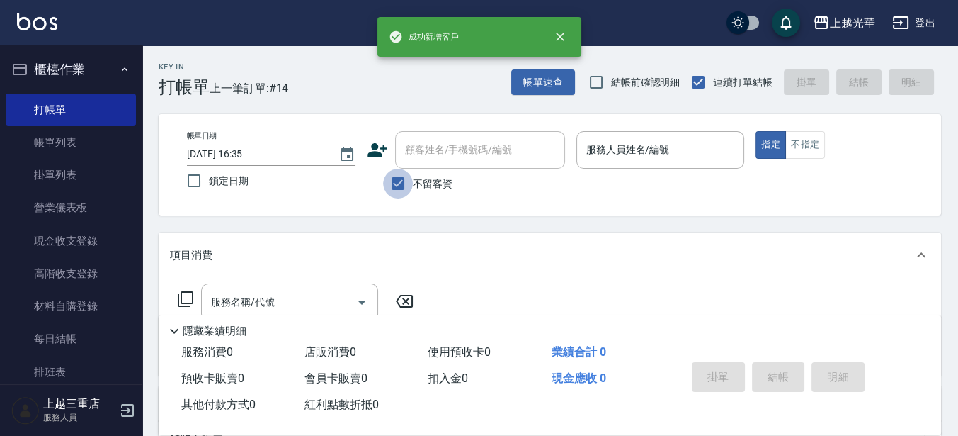
click at [411, 177] on input "不留客資" at bounding box center [398, 184] width 30 height 30
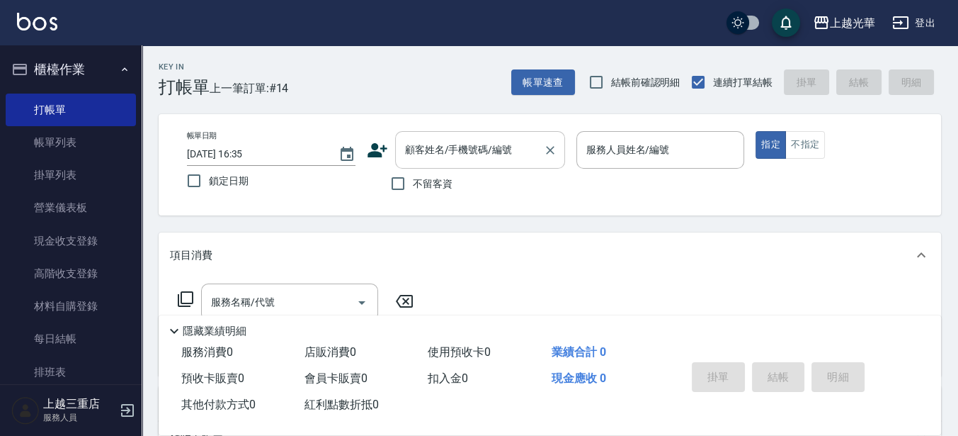
click at [414, 158] on input "顧客姓名/手機號碼/編號" at bounding box center [470, 149] width 136 height 25
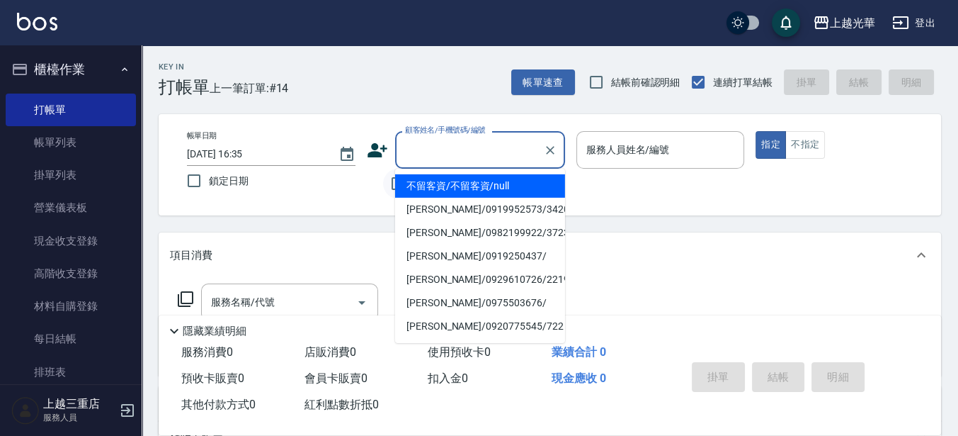
click at [392, 186] on input "不留客資" at bounding box center [398, 184] width 30 height 30
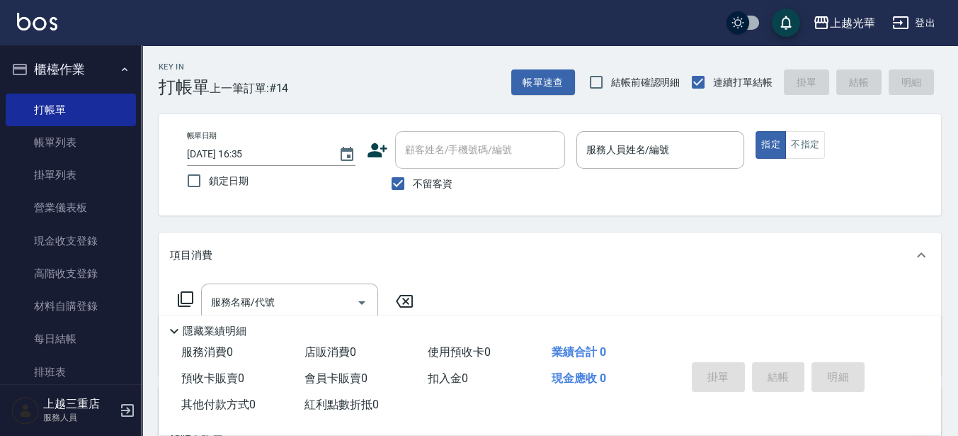
click at [426, 180] on span "不留客資" at bounding box center [433, 183] width 40 height 15
click at [413, 180] on input "不留客資" at bounding box center [398, 184] width 30 height 30
checkbox input "false"
click at [428, 155] on input "顧客姓名/手機號碼/編號" at bounding box center [470, 149] width 136 height 25
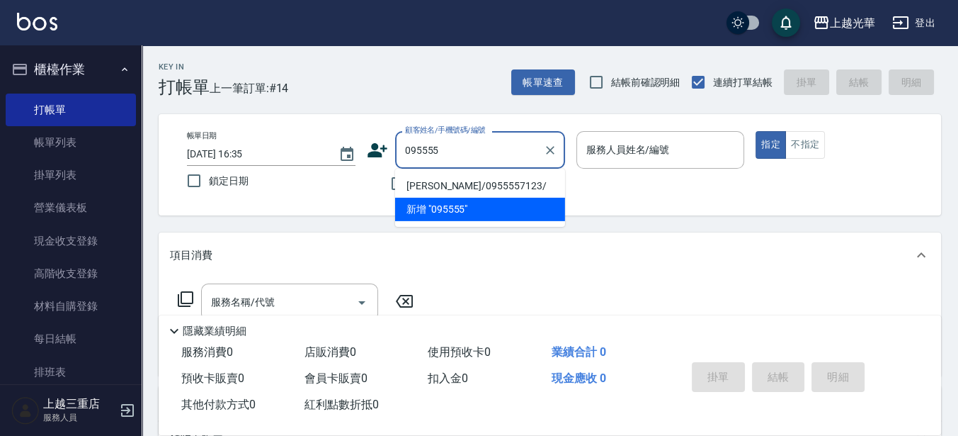
click at [504, 186] on li "[PERSON_NAME]/0955557123/" at bounding box center [480, 185] width 170 height 23
type input "[PERSON_NAME]/0955557123/"
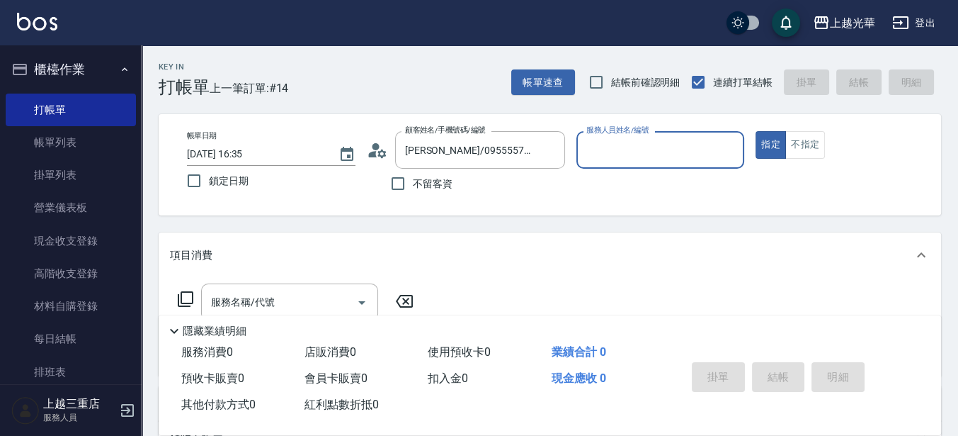
type input "喨喨-9"
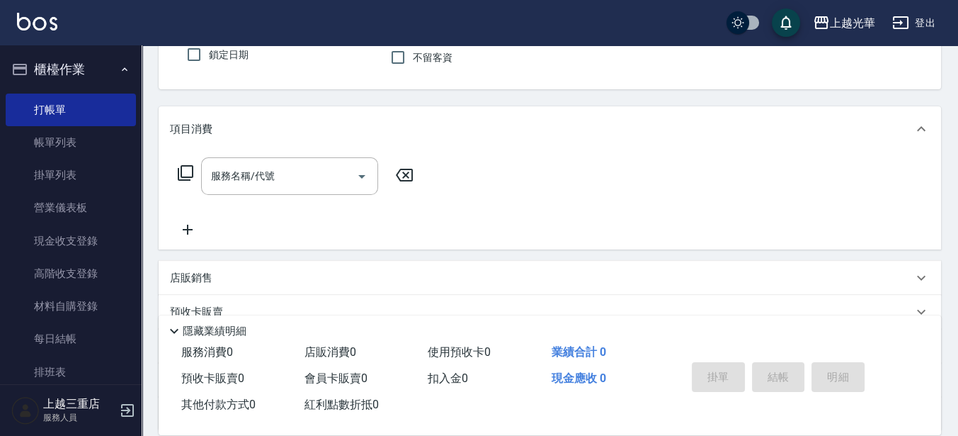
scroll to position [177, 0]
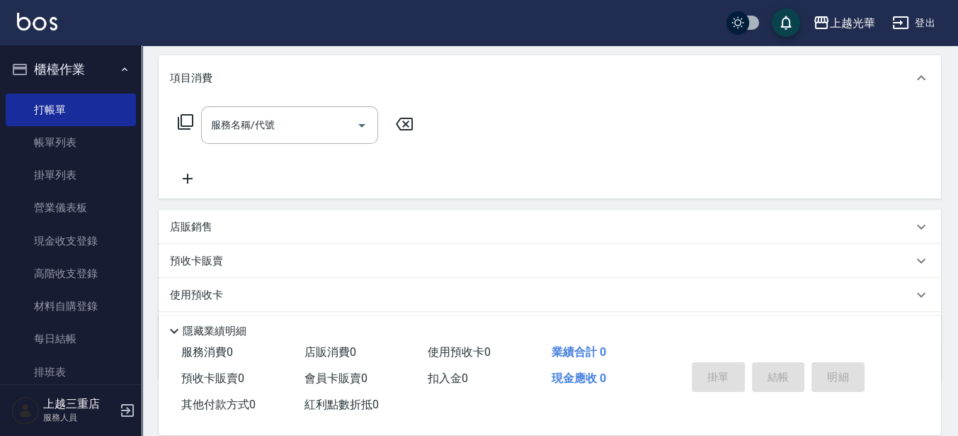
click at [279, 147] on div "服務名稱/代號 服務名稱/代號" at bounding box center [296, 146] width 252 height 81
click at [276, 137] on input "服務名稱/代號" at bounding box center [279, 125] width 143 height 25
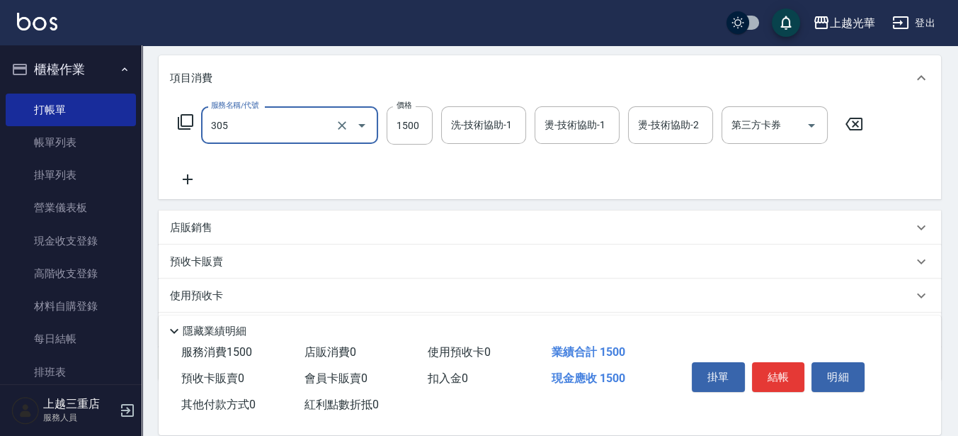
type input "設計燙髮1500(305)"
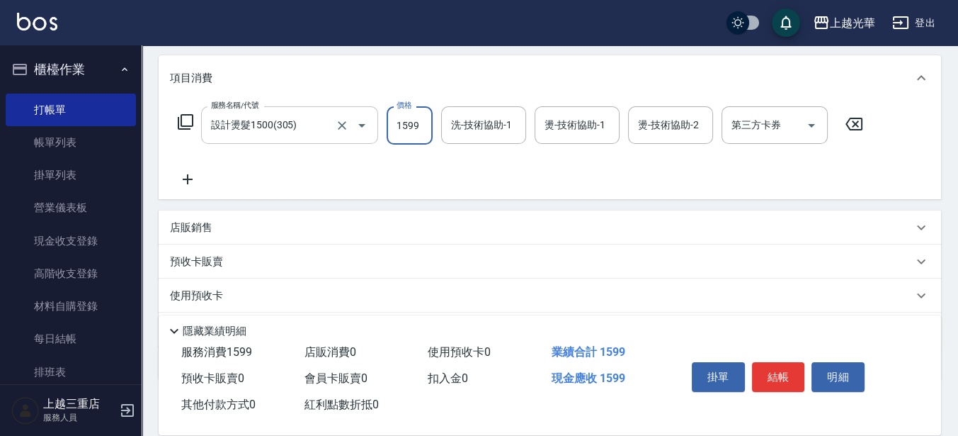
type input "1599"
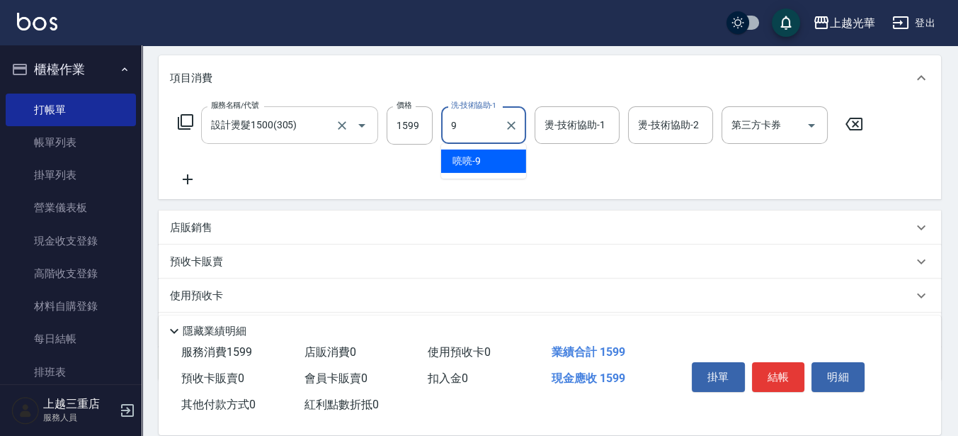
type input "喨喨-9"
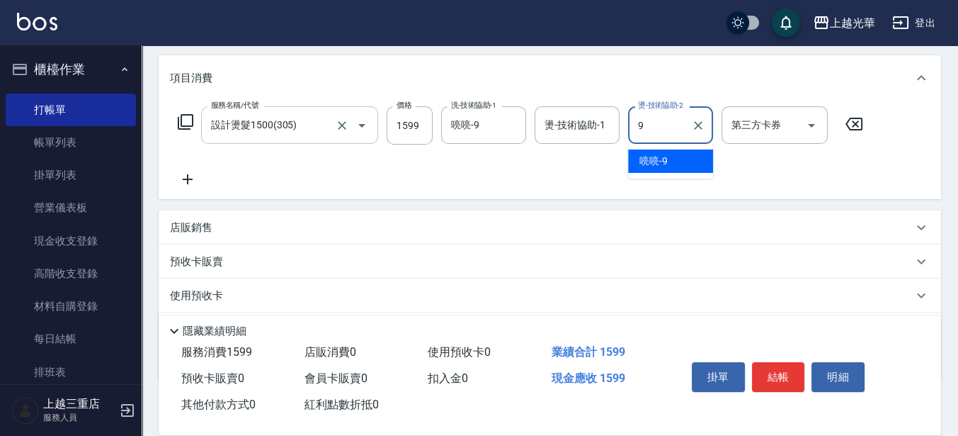
type input "喨喨-9"
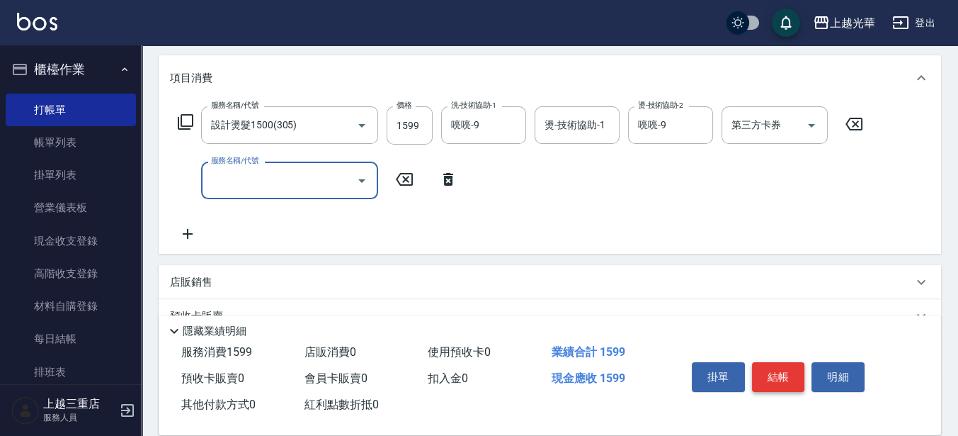
click at [769, 373] on button "結帳" at bounding box center [778, 377] width 53 height 30
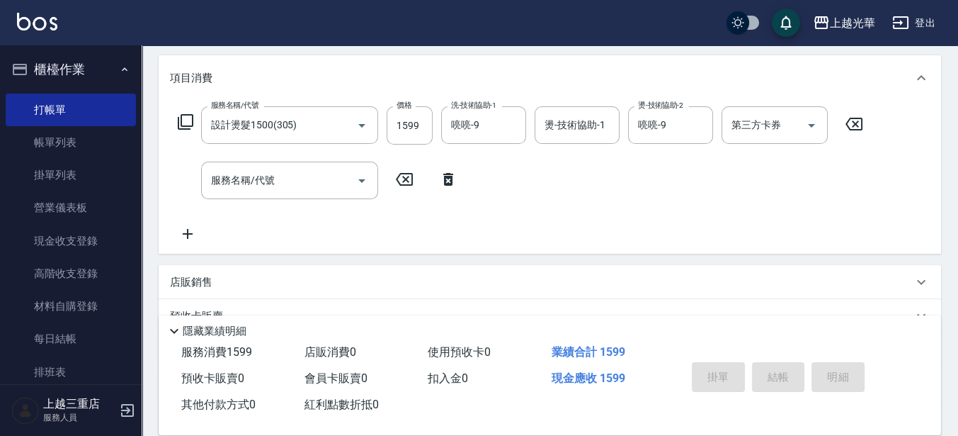
type input "[DATE] 16:36"
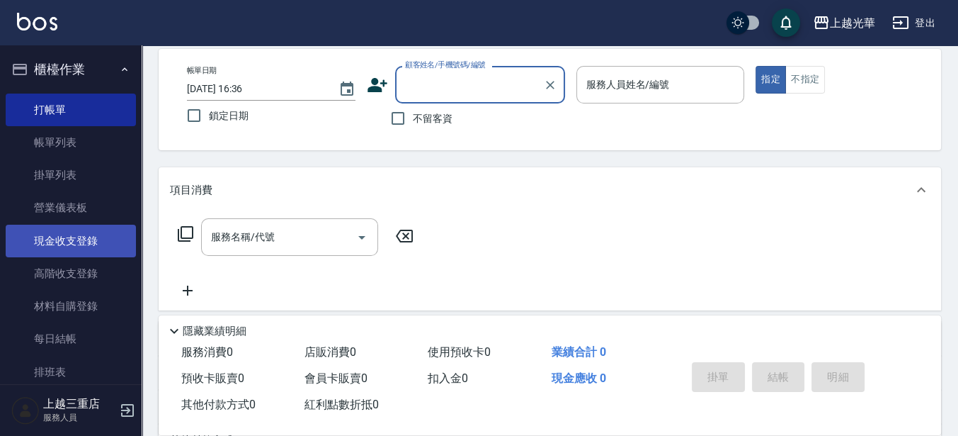
scroll to position [89, 0]
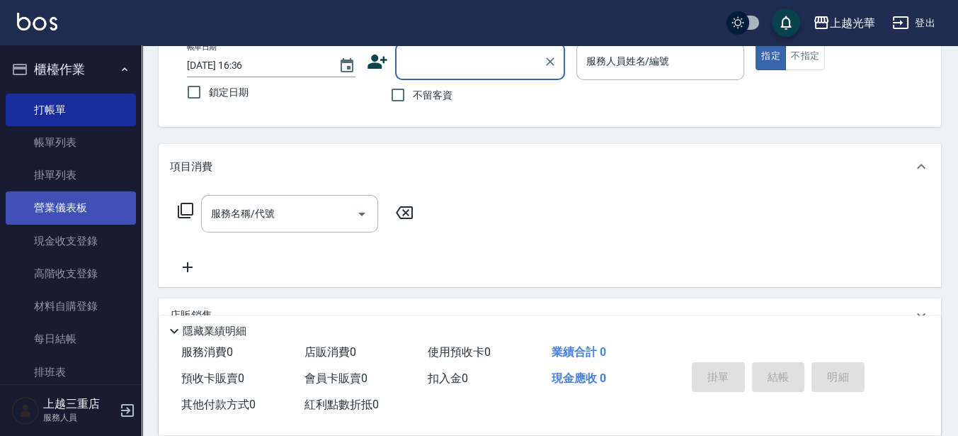
drag, startPoint x: 64, startPoint y: 183, endPoint x: 76, endPoint y: 206, distance: 26.6
click at [64, 183] on link "掛單列表" at bounding box center [71, 175] width 130 height 33
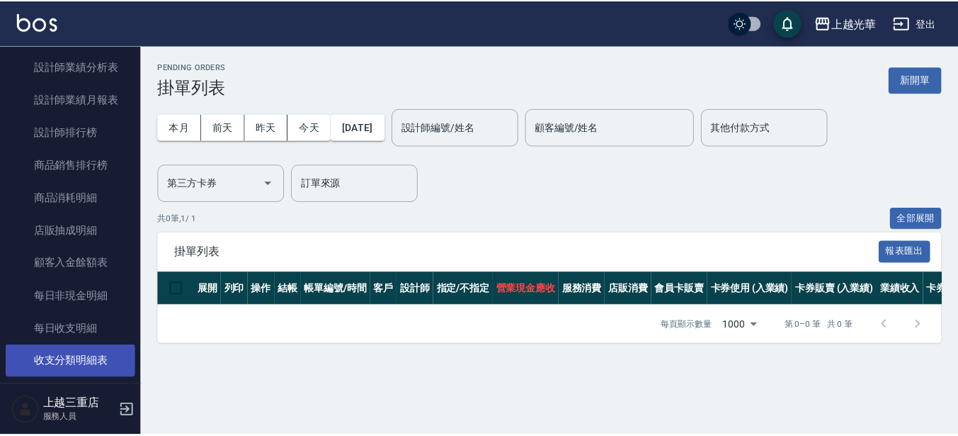
scroll to position [915, 0]
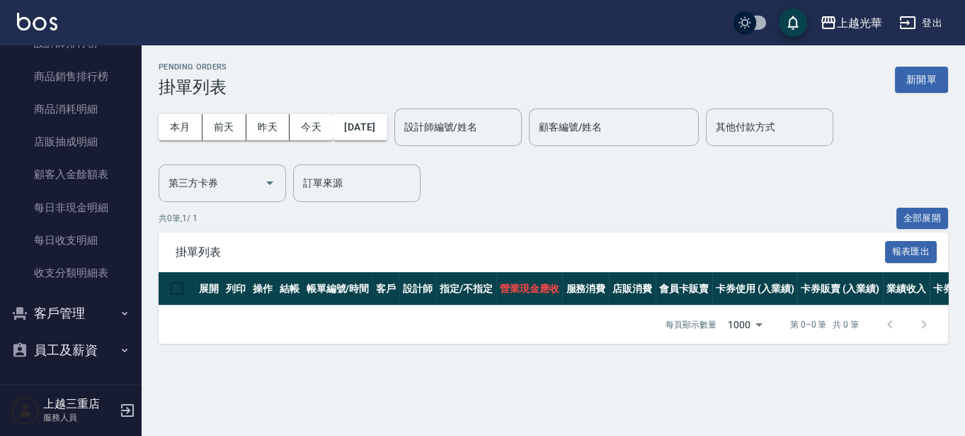
click at [54, 320] on button "客戶管理" at bounding box center [71, 313] width 130 height 37
click at [57, 346] on link "客戶列表" at bounding box center [71, 353] width 130 height 33
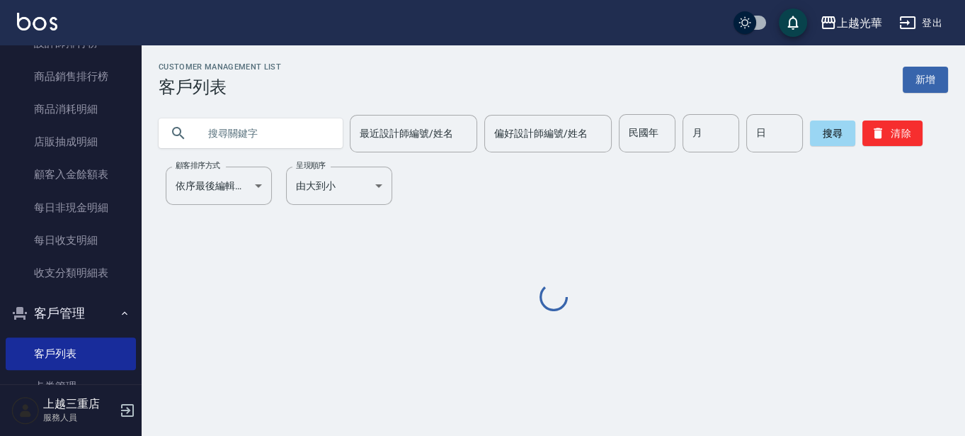
click at [238, 140] on input "text" at bounding box center [264, 133] width 133 height 38
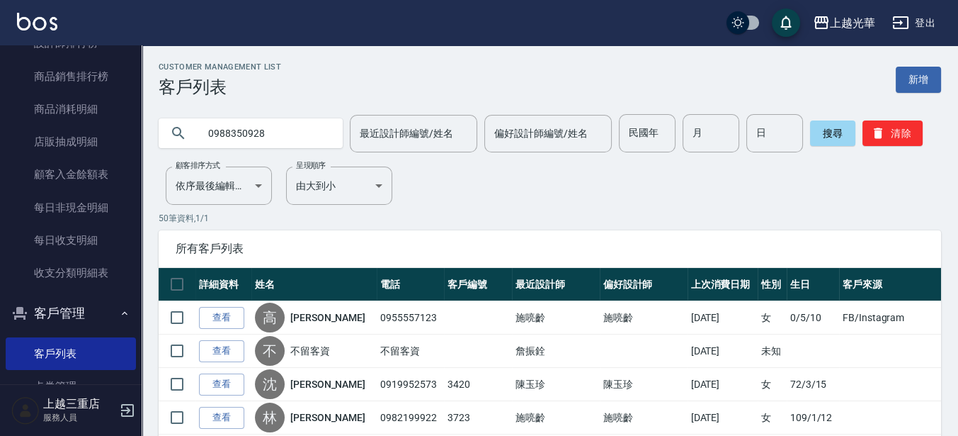
type input "0988350928"
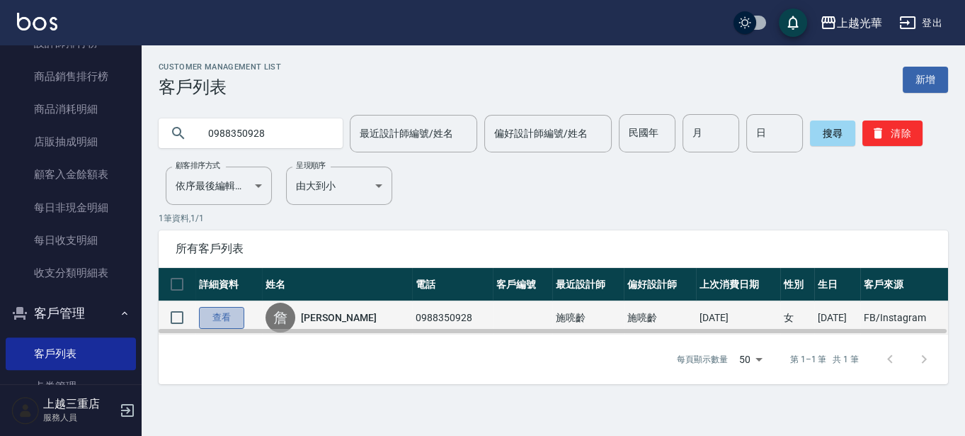
click at [232, 310] on link "查看" at bounding box center [221, 318] width 45 height 22
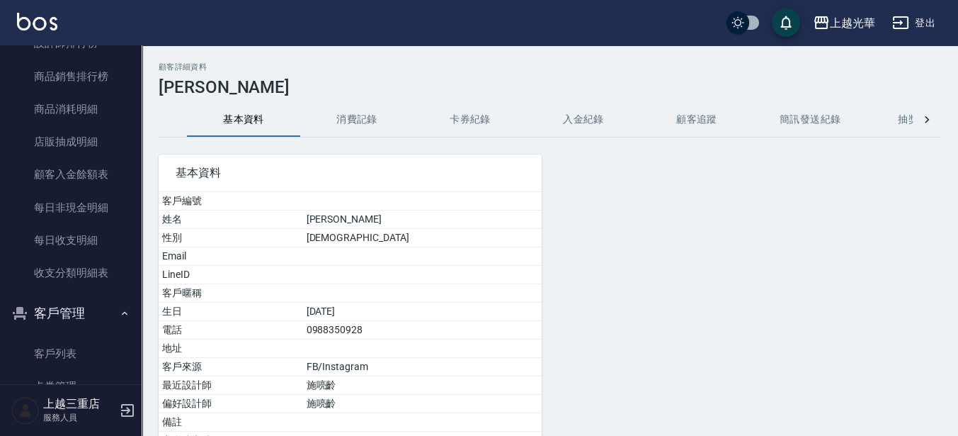
click at [351, 130] on button "消費記錄" at bounding box center [356, 120] width 113 height 34
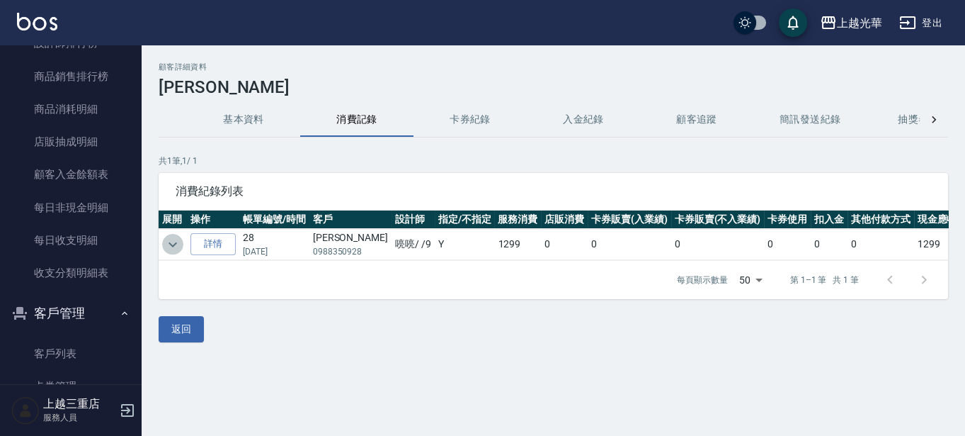
click at [183, 242] on button "expand row" at bounding box center [172, 244] width 21 height 21
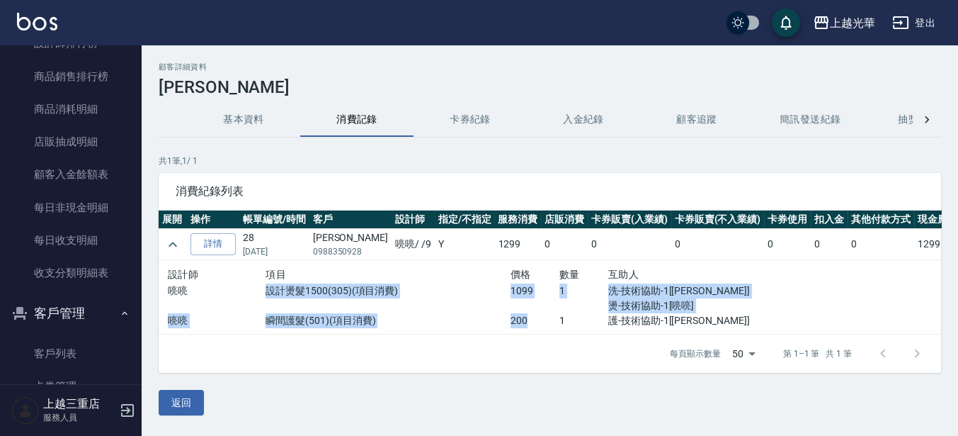
drag, startPoint x: 259, startPoint y: 285, endPoint x: 538, endPoint y: 322, distance: 282.2
click at [538, 322] on div "設計師 項目 價格 數量 互助人 喨喨 設計燙髮1500(305)(項目消費) 1099 1 洗-技術協助-1[[PERSON_NAME]] 燙-技術協助-1…" at bounding box center [461, 297] width 587 height 62
click at [695, 298] on p "燙-技術協助-1[喨喨]" at bounding box center [681, 305] width 147 height 15
